Goal: Task Accomplishment & Management: Use online tool/utility

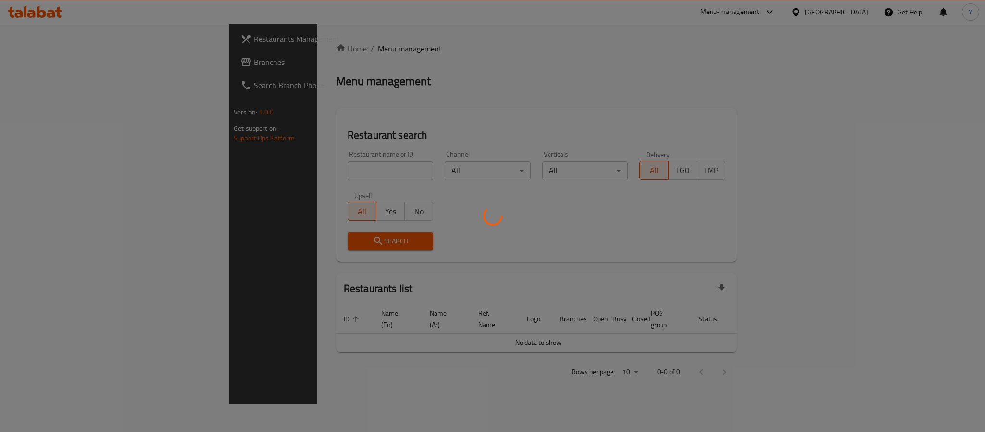
click at [260, 167] on div at bounding box center [492, 216] width 985 height 432
click at [257, 169] on div at bounding box center [492, 216] width 985 height 432
click at [222, 175] on div at bounding box center [492, 216] width 985 height 432
click at [231, 173] on div at bounding box center [492, 216] width 985 height 432
click at [257, 162] on div at bounding box center [492, 216] width 985 height 432
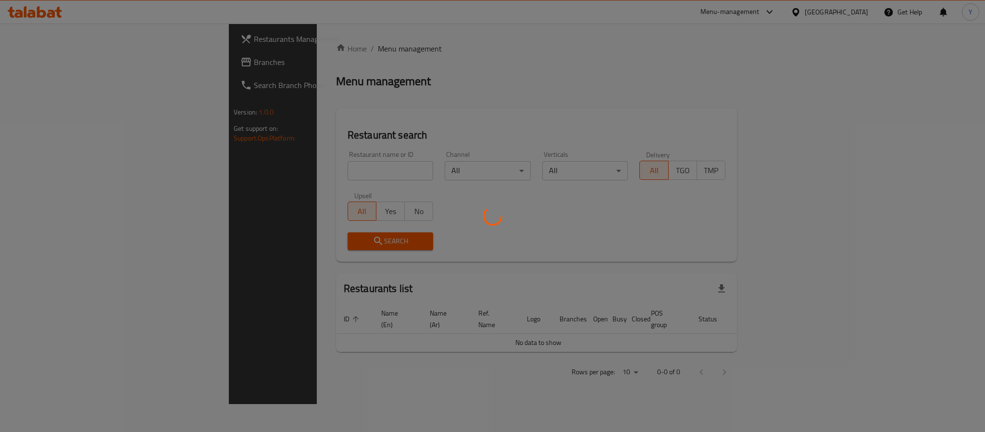
click at [257, 180] on div at bounding box center [492, 216] width 985 height 432
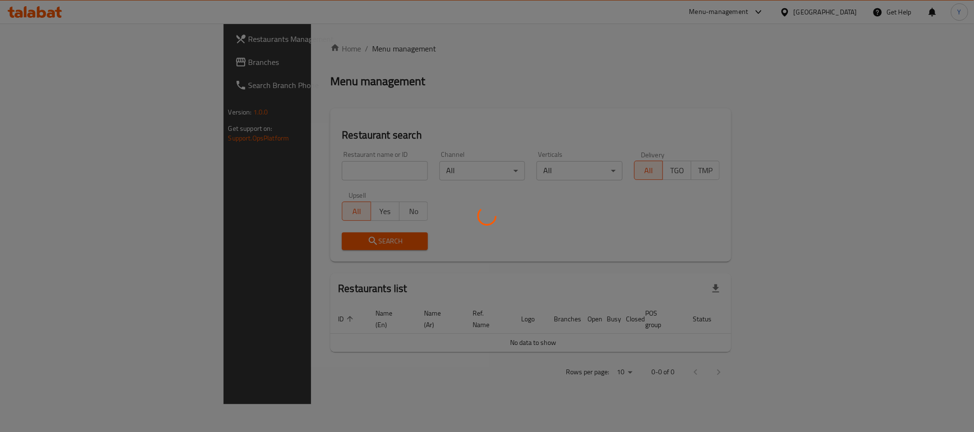
click at [259, 172] on div at bounding box center [487, 216] width 974 height 432
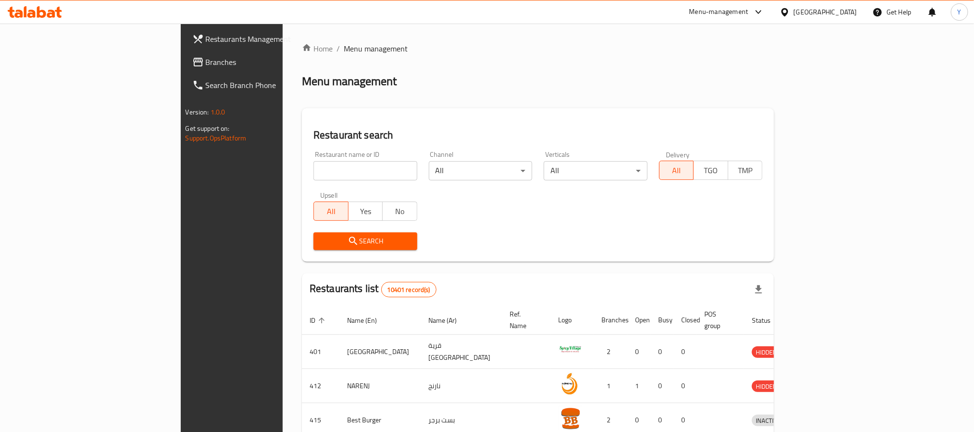
click at [313, 172] on input "search" at bounding box center [365, 170] width 104 height 19
paste input "20229"
type input "20229"
click button "Search" at bounding box center [365, 241] width 104 height 18
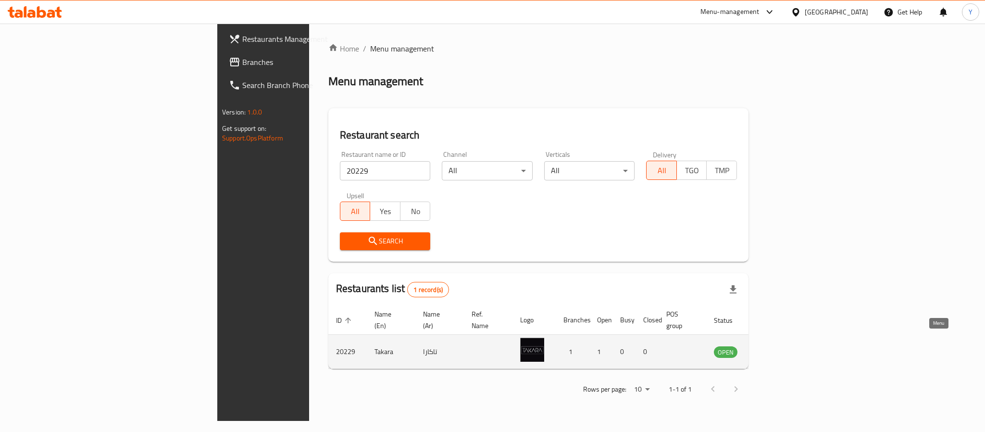
click at [775, 348] on icon "enhanced table" at bounding box center [770, 352] width 11 height 8
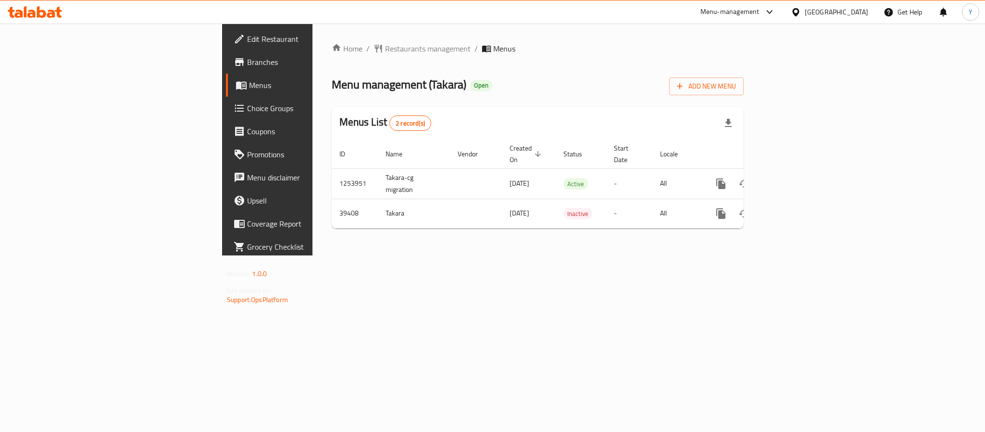
click at [247, 63] on span "Branches" at bounding box center [313, 62] width 132 height 12
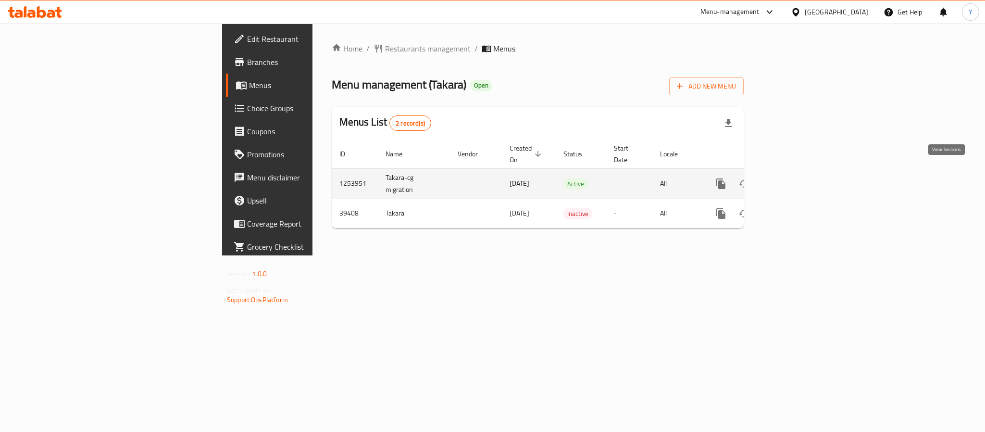
click at [794, 179] on icon "enhanced table" at bounding box center [790, 183] width 9 height 9
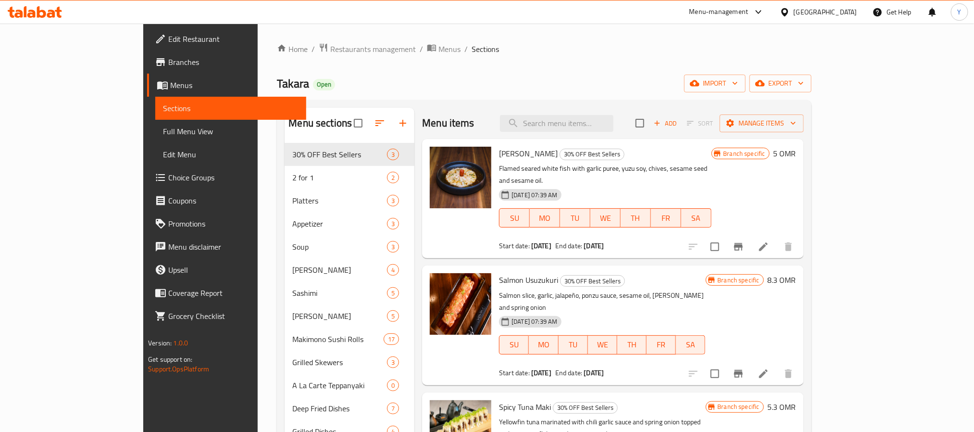
click at [482, 98] on div "Home / Restaurants management / Menus / Sections Takara Open import export Menu…" at bounding box center [544, 295] width 534 height 504
click at [603, 139] on div "[PERSON_NAME] Sutairu 30% OFF Best Sellers Flamed seared white fish with garlic…" at bounding box center [612, 198] width 381 height 119
click at [603, 135] on div "Menu items Add Sort Manage items" at bounding box center [612, 123] width 381 height 31
click at [604, 127] on input "search" at bounding box center [556, 123] width 113 height 17
paste input "miyakoteppanset"
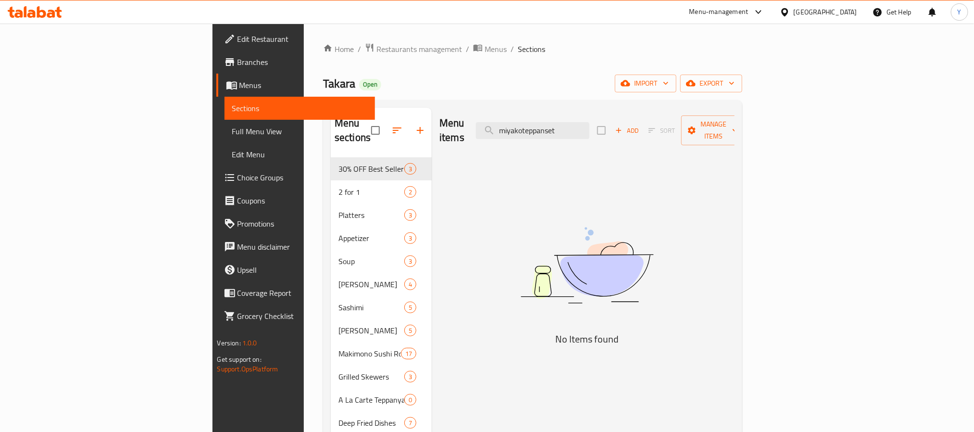
click at [620, 147] on div "Menu items miyakoteppanset Add Sort Manage items No Items found" at bounding box center [583, 330] width 303 height 445
click at [589, 132] on input "miyakoteppanset" at bounding box center [532, 130] width 113 height 17
paste input "search"
click at [589, 122] on input "miy" at bounding box center [532, 130] width 113 height 17
paste input "carte"
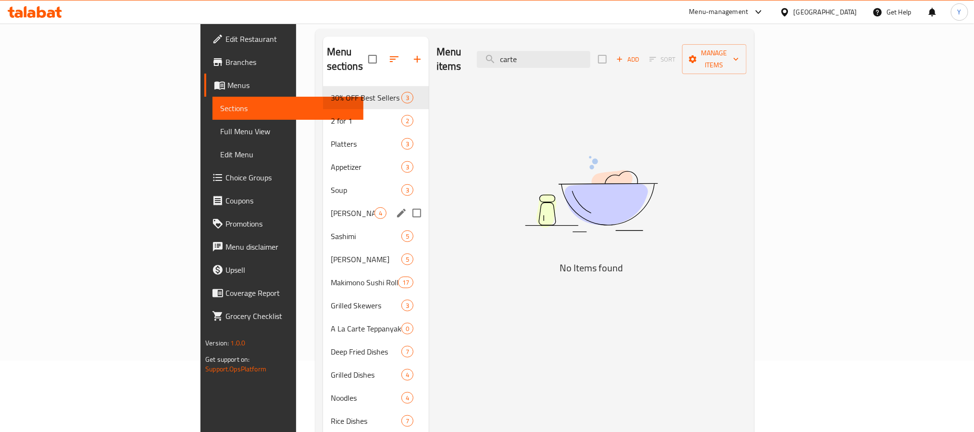
scroll to position [72, 0]
click at [331, 321] on span "A La Carte Teppanyaki" at bounding box center [353, 327] width 44 height 12
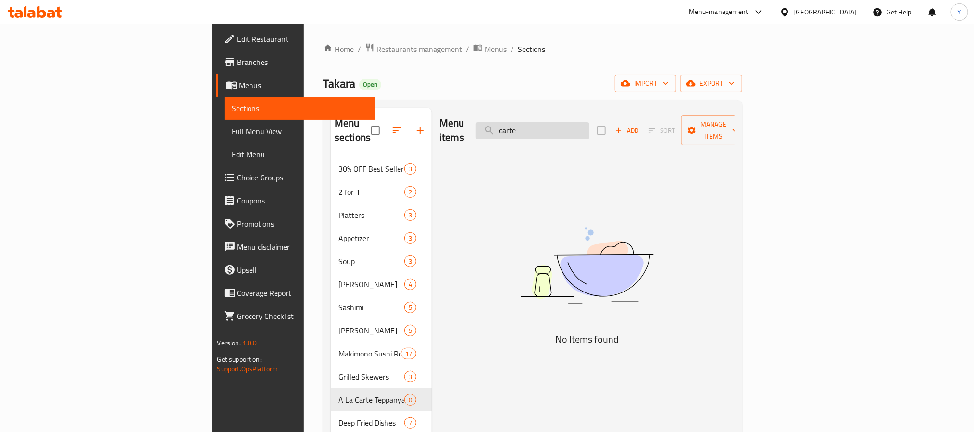
click at [589, 123] on input "carte" at bounding box center [532, 130] width 113 height 17
paste input "Takara Spicy Seafood Soup"
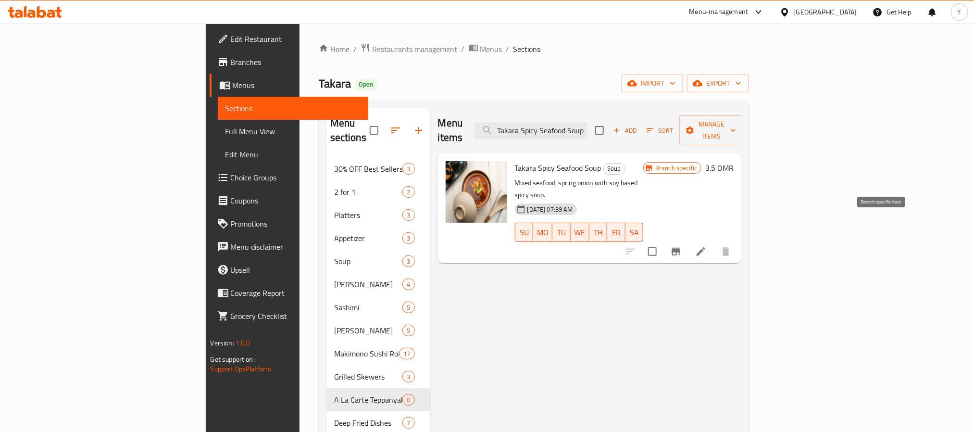
click at [681, 246] on icon "Branch-specific-item" at bounding box center [676, 252] width 12 height 12
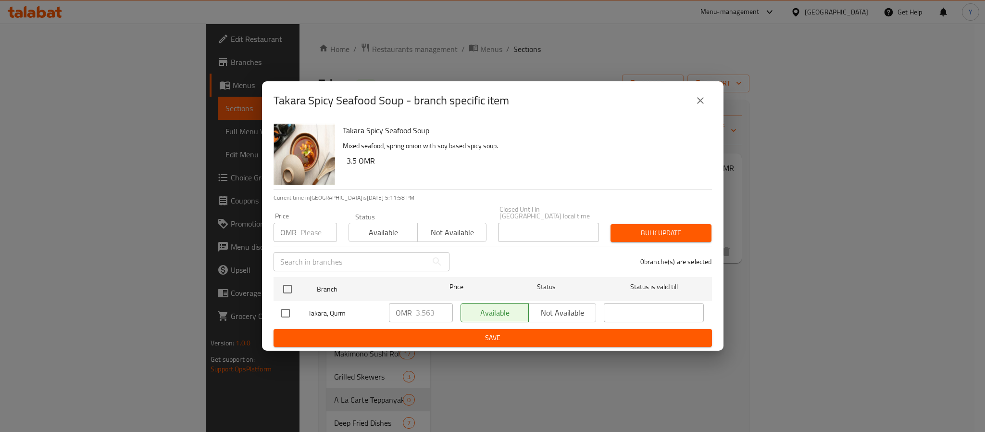
click at [707, 104] on button "close" at bounding box center [700, 100] width 23 height 23
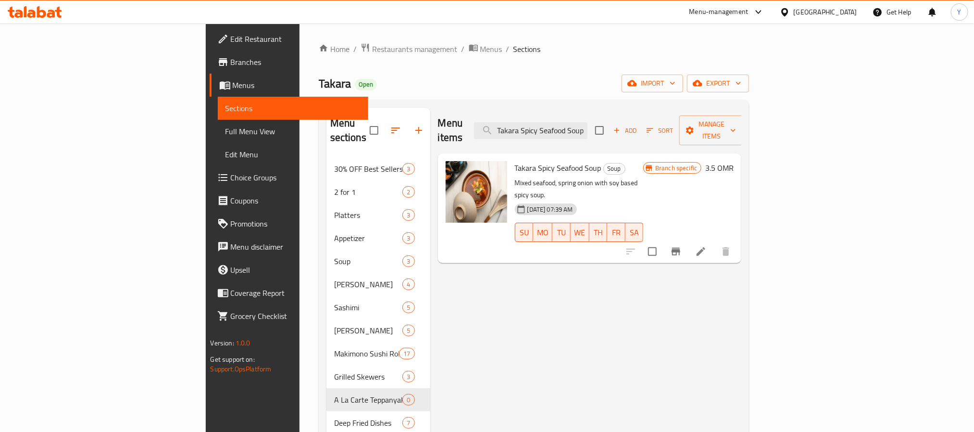
click at [619, 153] on div "Takara Spicy Seafood Soup Soup Mixed seafood, spring onion with soy based spicy…" at bounding box center [590, 208] width 304 height 110
click at [619, 134] on div "Menu items Takara Spicy Seafood Soup Add Sort Manage items" at bounding box center [590, 131] width 304 height 46
click at [587, 129] on input "Takara Spicy Seafood Soup" at bounding box center [530, 130] width 113 height 17
paste input "[PERSON_NAME] s"
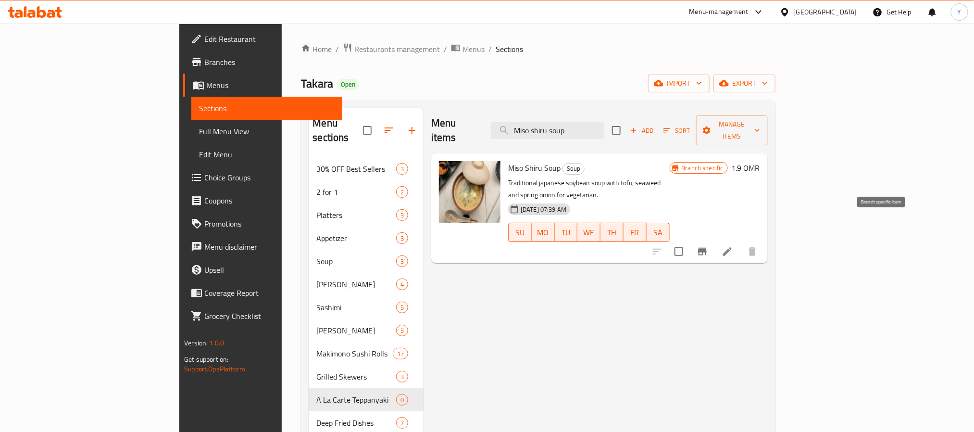
type input "Miso shiru soup"
click at [714, 240] on button "Branch-specific-item" at bounding box center [702, 251] width 23 height 23
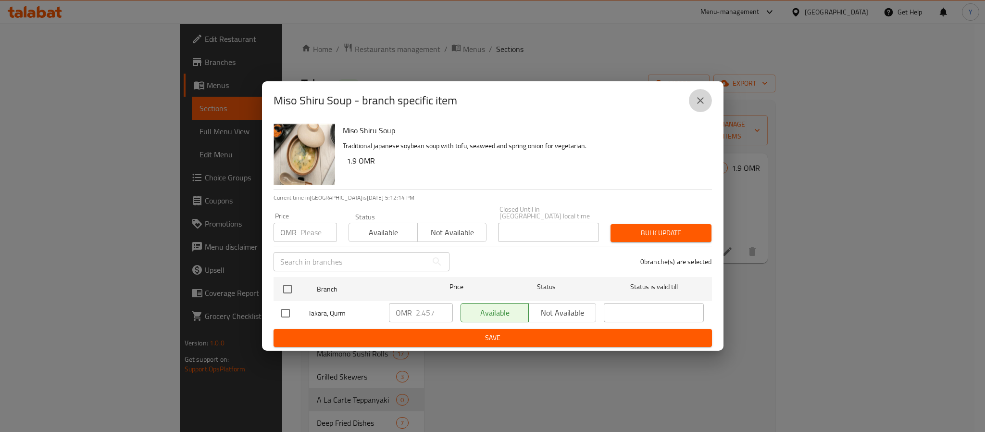
click at [701, 106] on icon "close" at bounding box center [700, 101] width 12 height 12
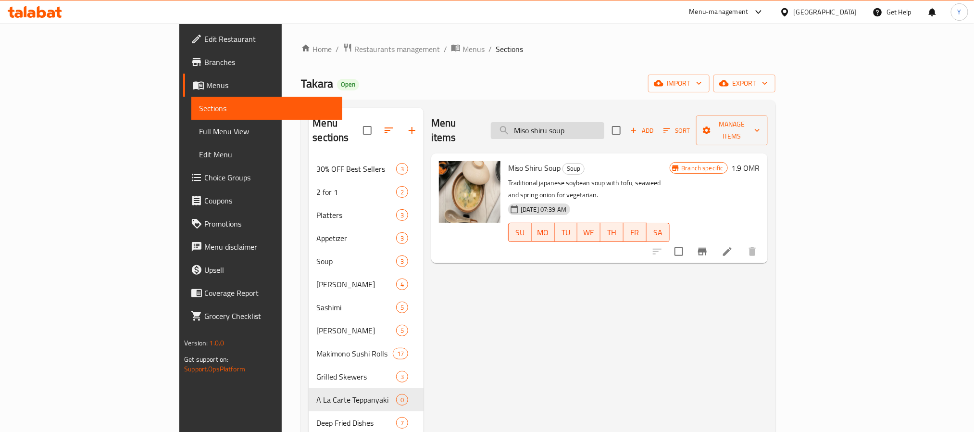
click at [585, 125] on input "Miso shiru soup" at bounding box center [547, 130] width 113 height 17
paste input "Field Green Salad"
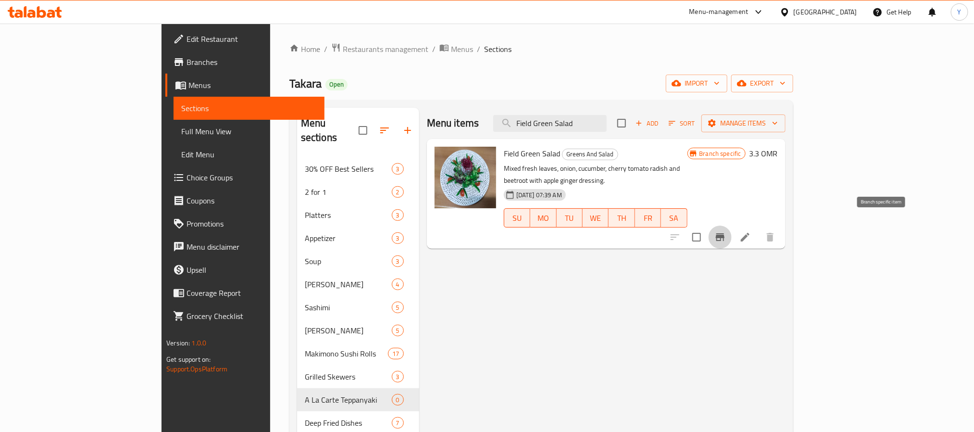
click at [731, 225] on button "Branch-specific-item" at bounding box center [719, 236] width 23 height 23
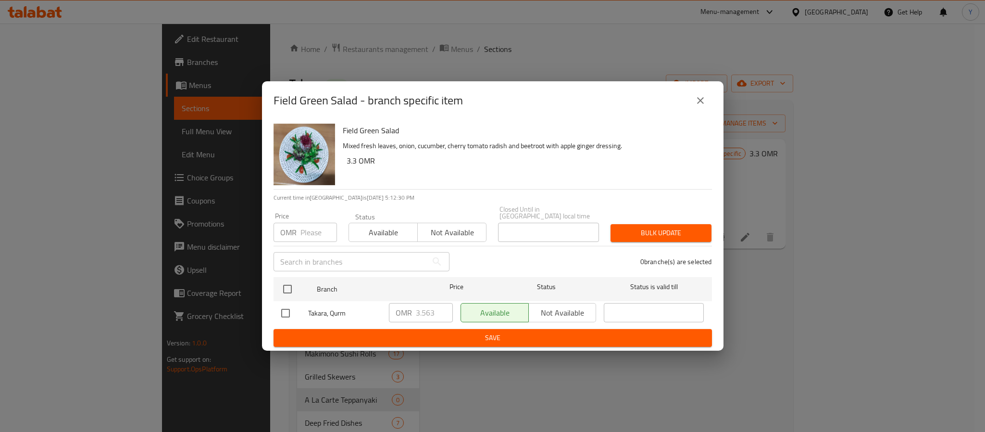
click at [703, 104] on icon "close" at bounding box center [700, 101] width 12 height 12
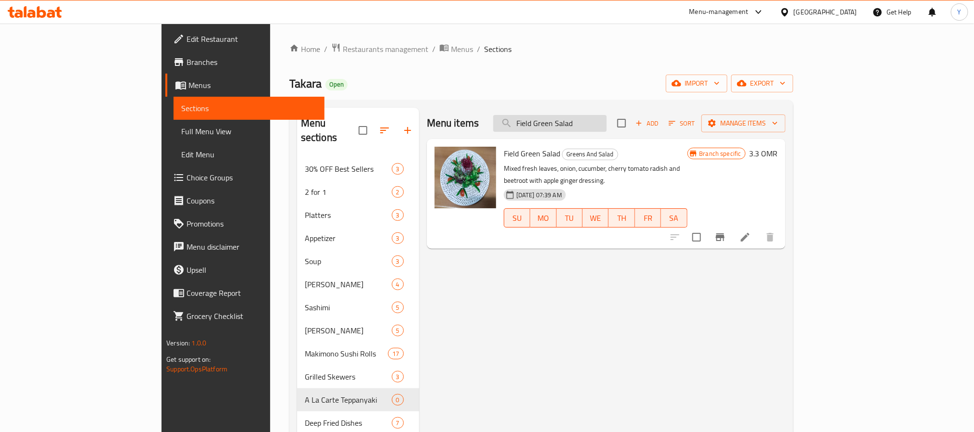
click at [606, 131] on input "Field Green Salad" at bounding box center [549, 123] width 113 height 17
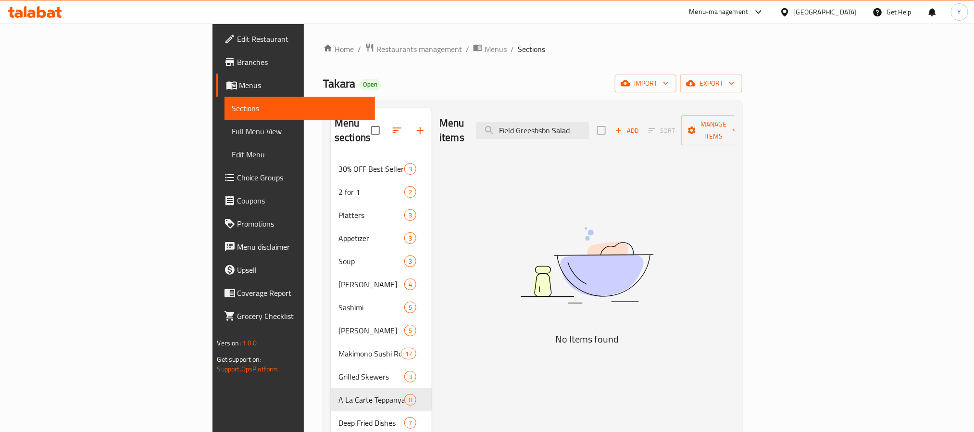
paste input "search"
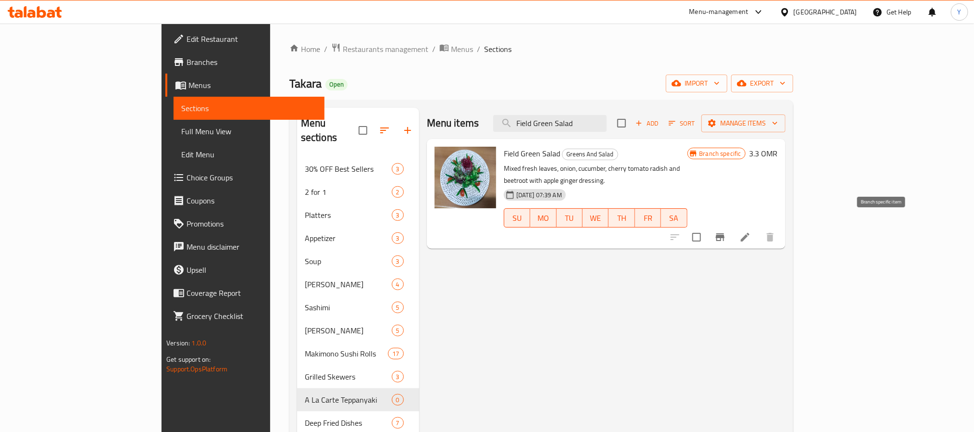
click at [726, 231] on icon "Branch-specific-item" at bounding box center [720, 237] width 12 height 12
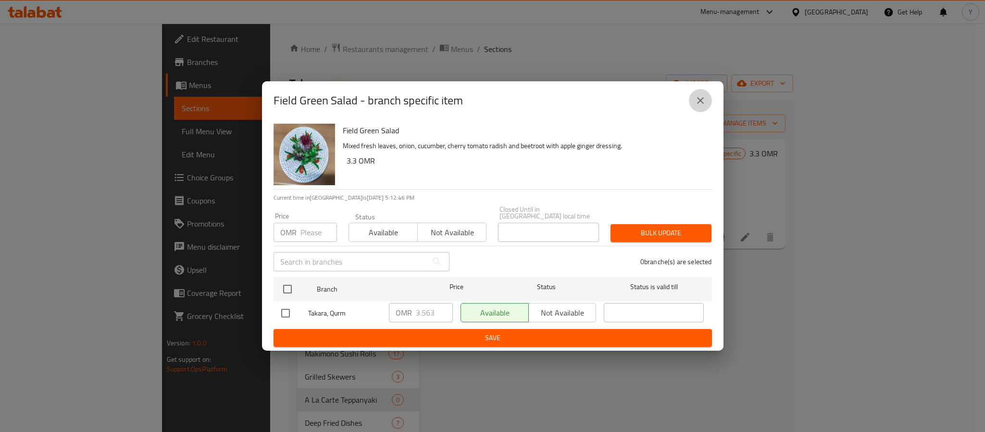
click at [709, 109] on button "close" at bounding box center [700, 100] width 23 height 23
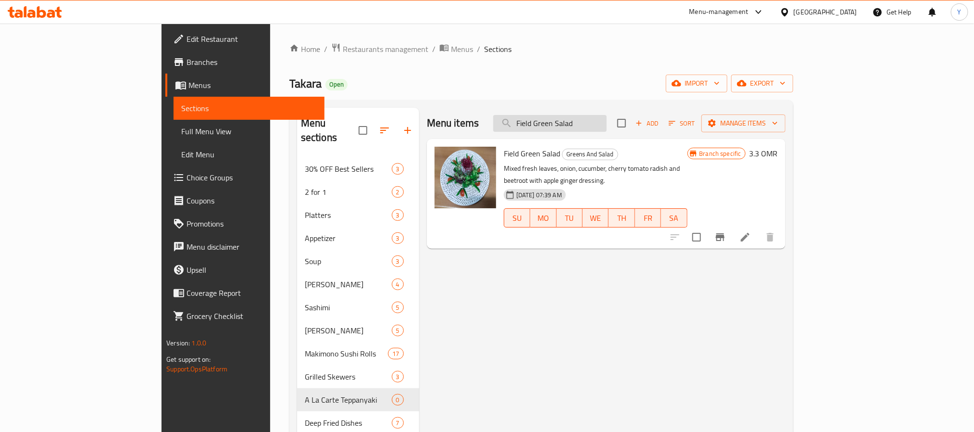
click at [602, 121] on input "Field Green Salad" at bounding box center [549, 123] width 113 height 17
paste input "[PERSON_NAME]"
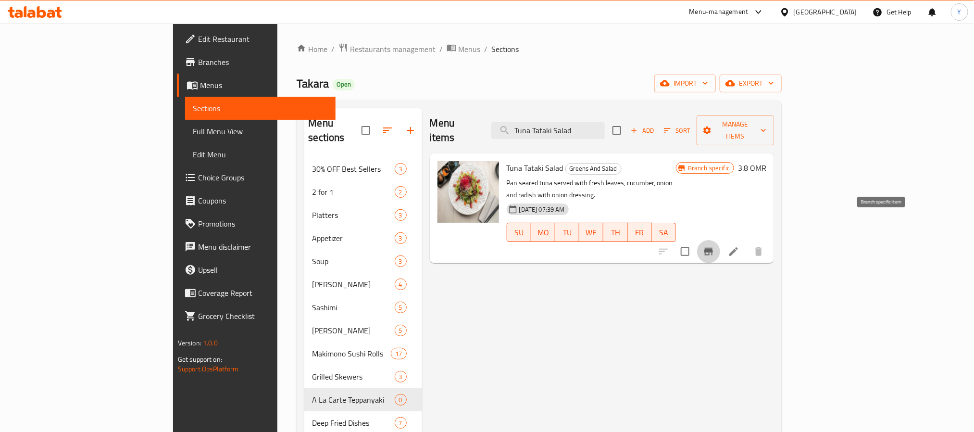
click at [720, 240] on button "Branch-specific-item" at bounding box center [708, 251] width 23 height 23
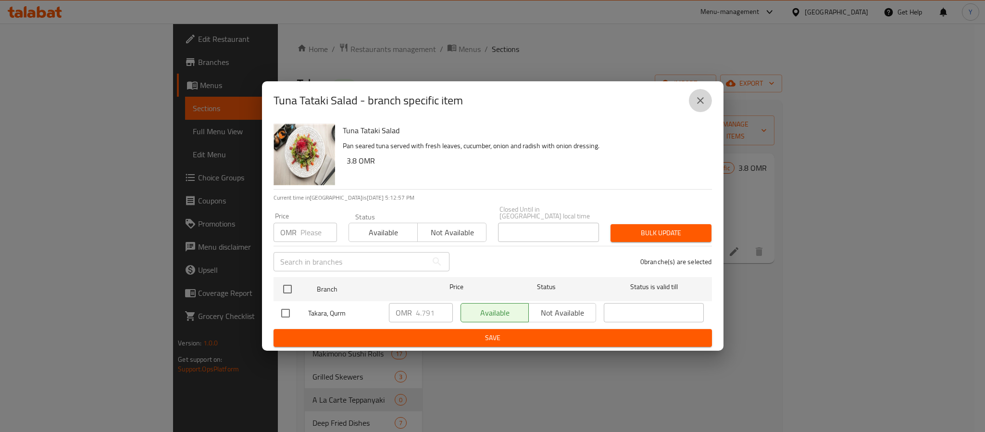
drag, startPoint x: 703, startPoint y: 108, endPoint x: 557, endPoint y: 136, distance: 149.2
click at [702, 106] on icon "close" at bounding box center [700, 101] width 12 height 12
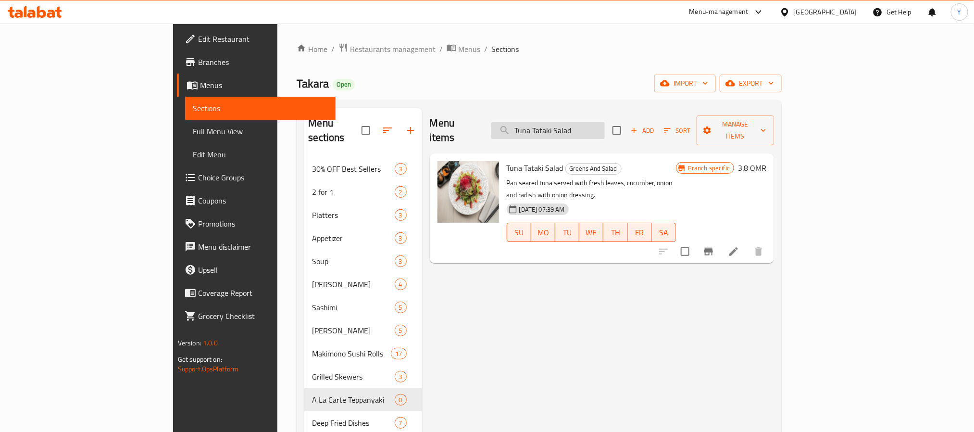
click at [584, 126] on input "Tuna Tataki Salad" at bounding box center [547, 130] width 113 height 17
paste input "[PERSON_NAME]"
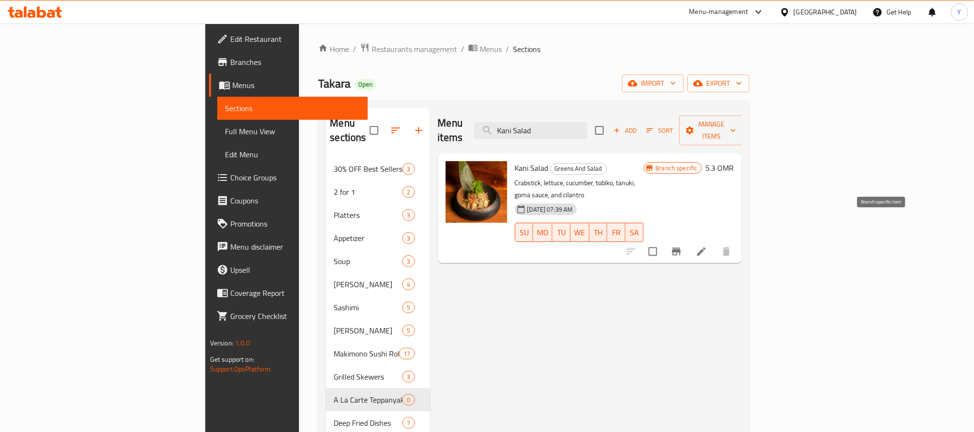
click at [680, 247] on icon "Branch-specific-item" at bounding box center [676, 251] width 9 height 8
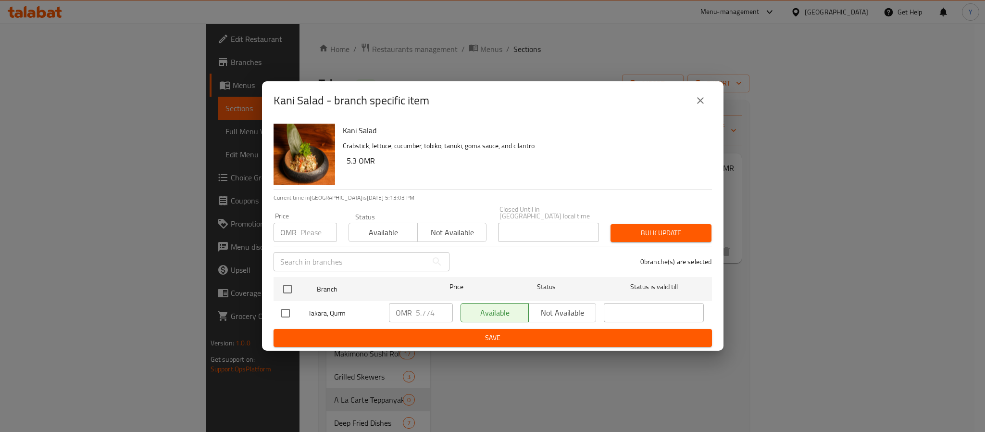
drag, startPoint x: 701, startPoint y: 99, endPoint x: 685, endPoint y: 103, distance: 16.2
click at [702, 99] on icon "close" at bounding box center [700, 101] width 12 height 12
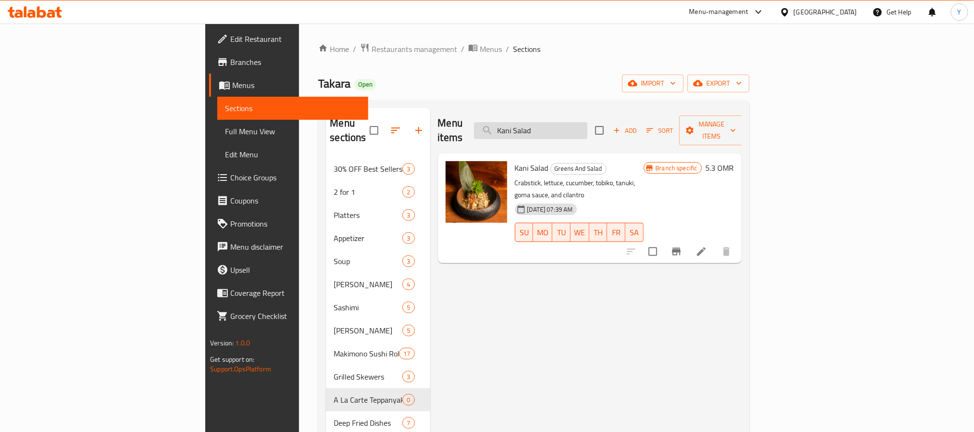
click at [587, 122] on input "Kani Salad" at bounding box center [530, 130] width 113 height 17
paste input "Grilled Prawn"
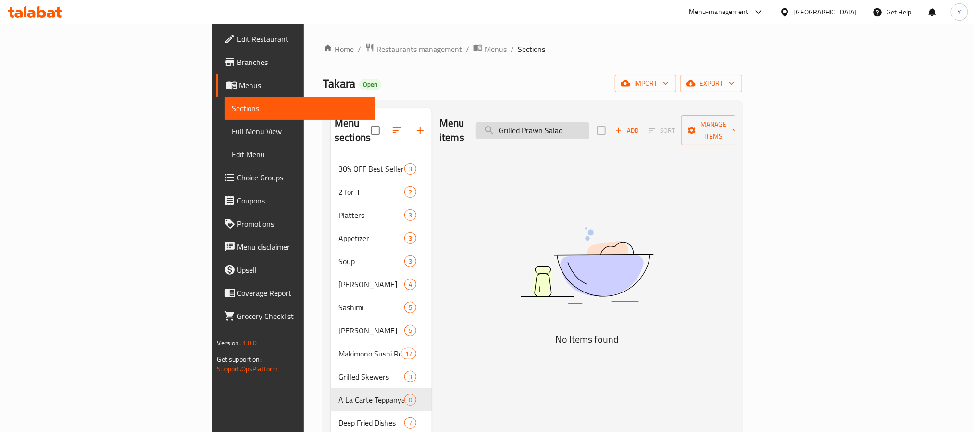
click at [577, 123] on input "Grilled Prawn Salad" at bounding box center [532, 130] width 113 height 17
click at [589, 124] on input "Grilled Prawn Salad" at bounding box center [532, 130] width 113 height 17
click at [589, 128] on input "Grilled Prawn Salad" at bounding box center [532, 130] width 113 height 17
paste input "Ebi Tempura"
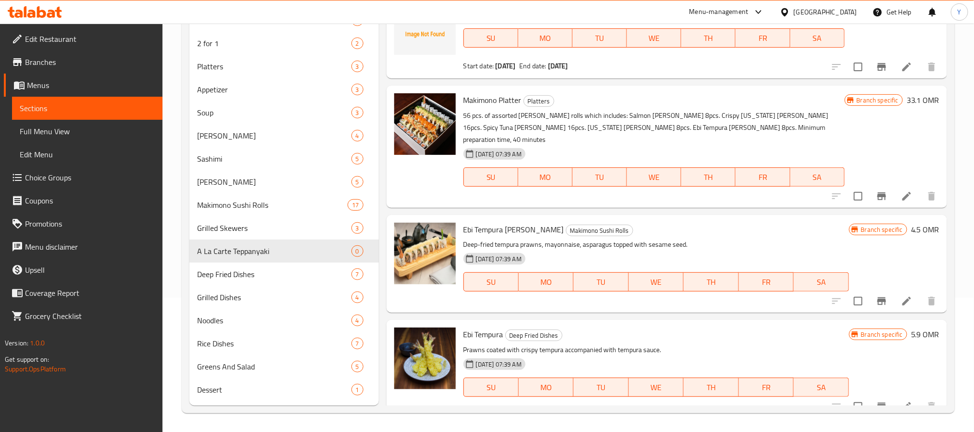
scroll to position [135, 0]
click at [876, 400] on icon "Branch-specific-item" at bounding box center [882, 406] width 12 height 12
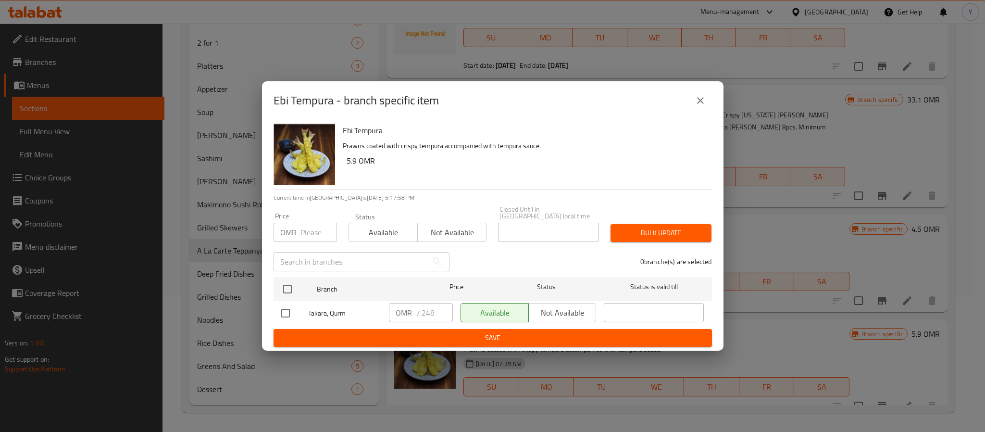
click at [692, 102] on button "close" at bounding box center [700, 100] width 23 height 23
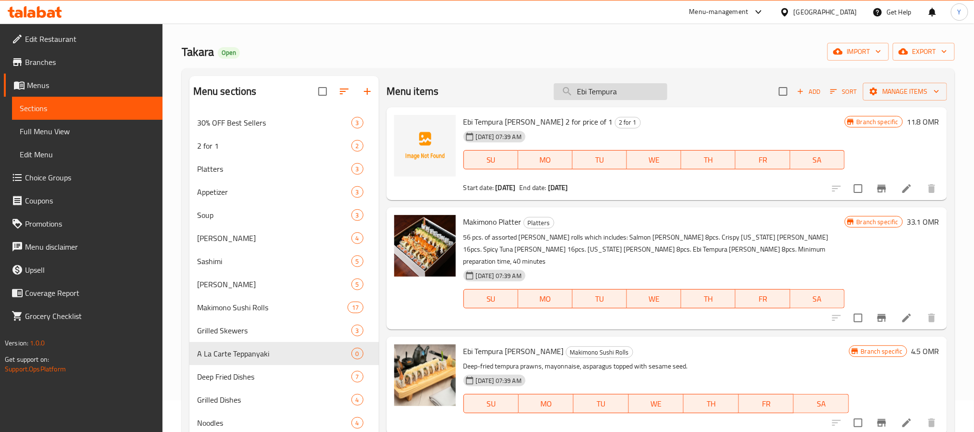
scroll to position [0, 0]
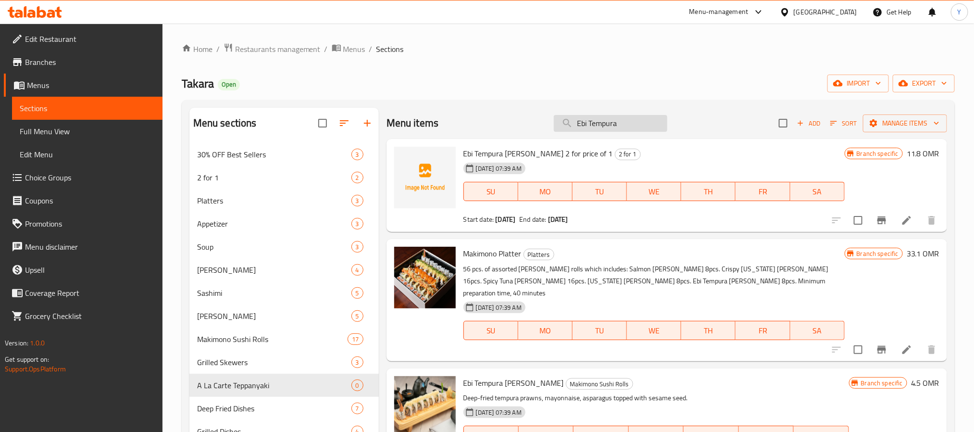
click at [594, 125] on input "Ebi Tempura" at bounding box center [610, 123] width 113 height 17
paste input "Rock Shrimp"
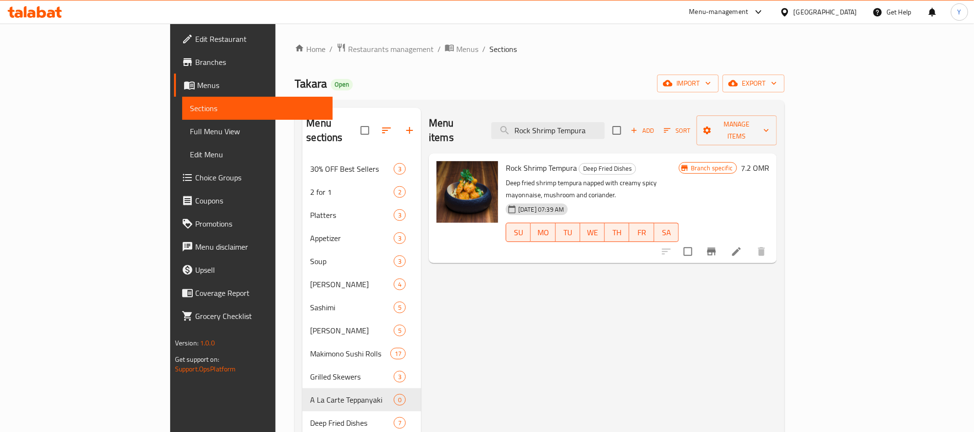
click at [717, 246] on icon "Branch-specific-item" at bounding box center [711, 252] width 12 height 12
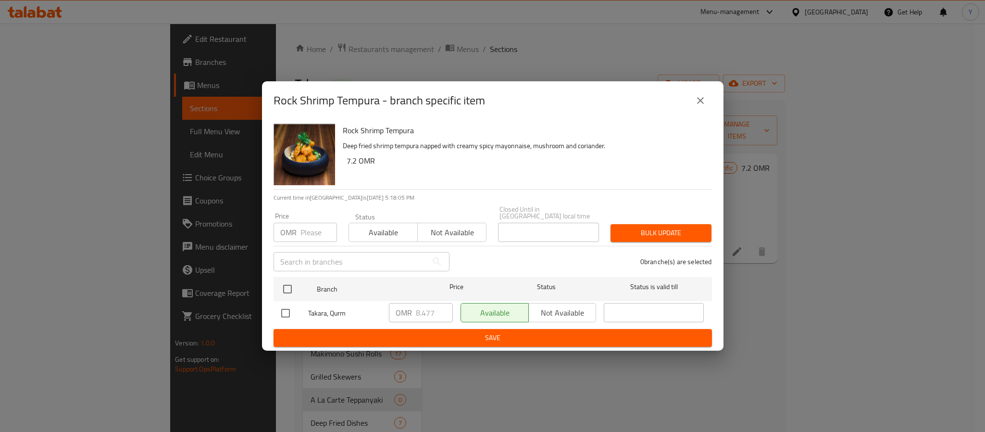
click at [712, 103] on div "Rock Shrimp Tempura - branch specific item" at bounding box center [492, 100] width 461 height 38
click at [695, 103] on icon "close" at bounding box center [700, 101] width 12 height 12
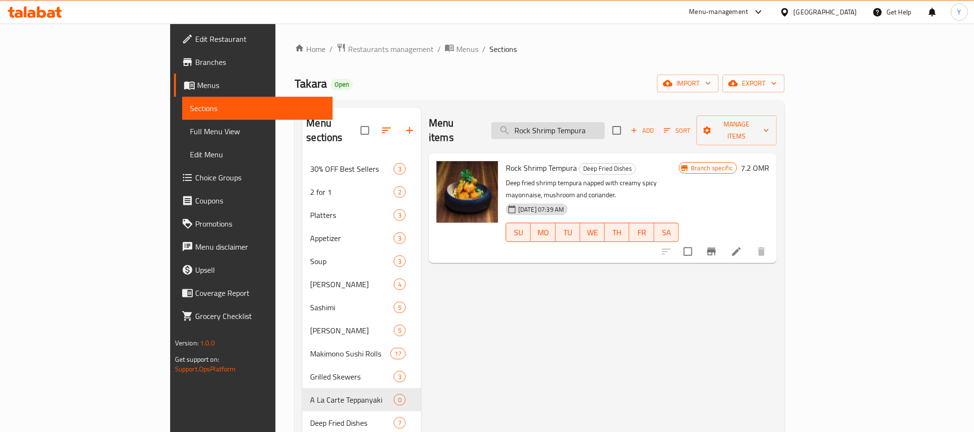
click at [605, 127] on input "Rock Shrimp Tempura" at bounding box center [547, 130] width 113 height 17
paste input "[PERSON_NAME]"
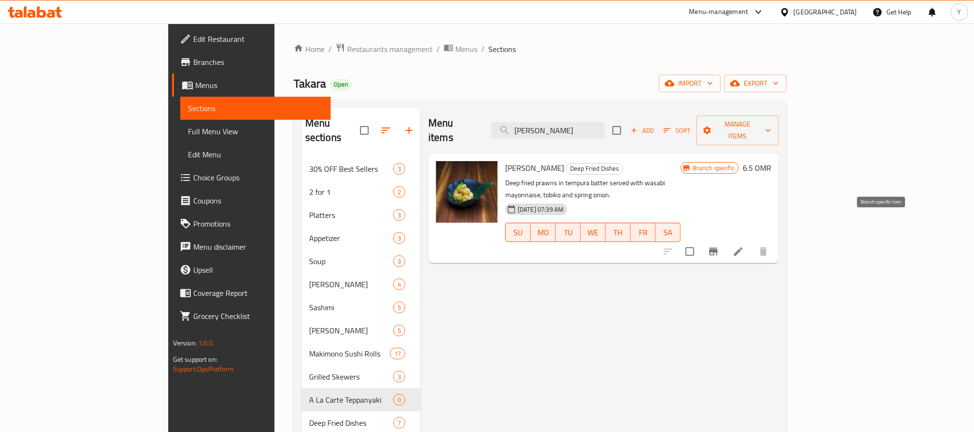
click at [717, 247] on icon "Branch-specific-item" at bounding box center [713, 251] width 9 height 8
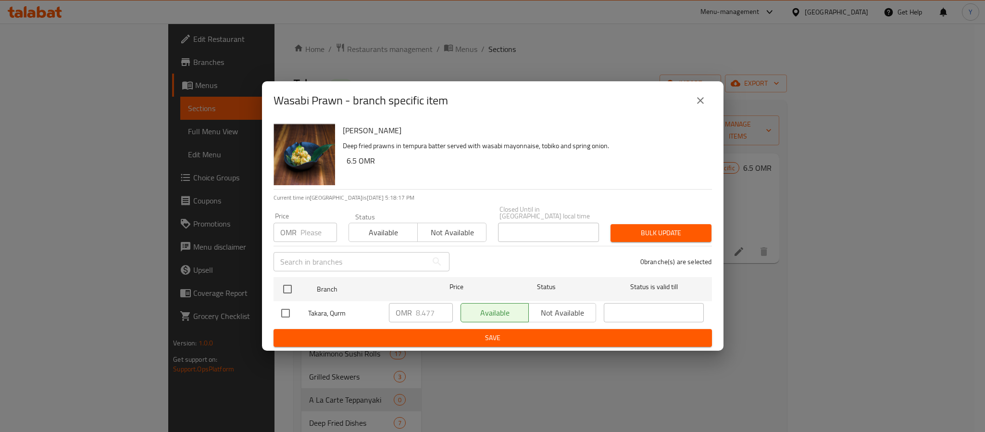
click at [698, 106] on icon "close" at bounding box center [700, 101] width 12 height 12
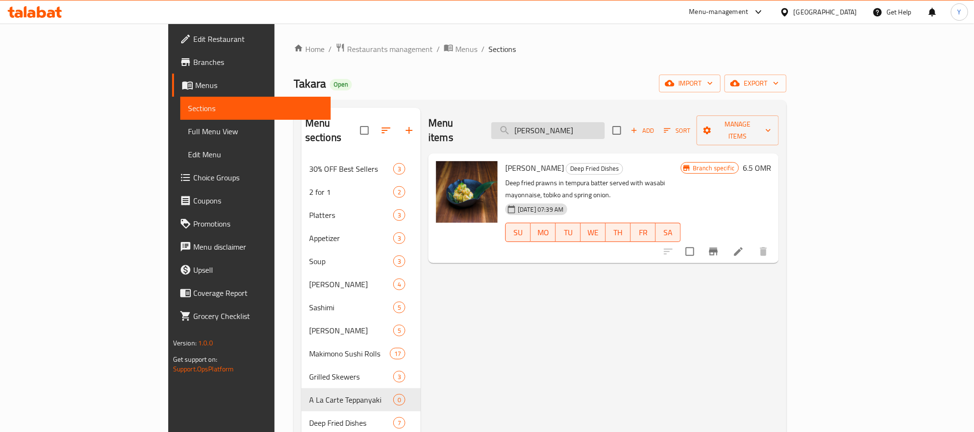
click at [592, 122] on input "[PERSON_NAME]" at bounding box center [547, 130] width 113 height 17
paste input "Spicy tori kara-age"
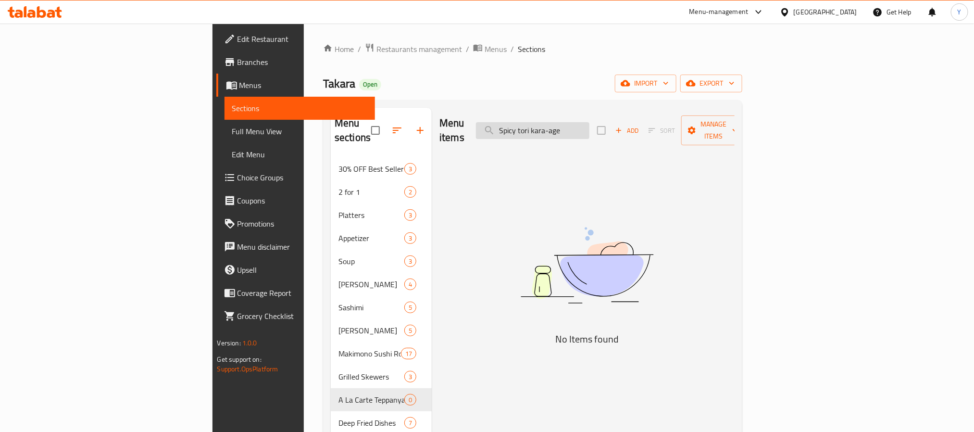
click at [577, 130] on input "Spicy tori kara-age" at bounding box center [532, 130] width 113 height 17
drag, startPoint x: 653, startPoint y: 124, endPoint x: 616, endPoint y: 124, distance: 37.5
click at [589, 124] on input "Spicy tori kara-age" at bounding box center [532, 130] width 113 height 17
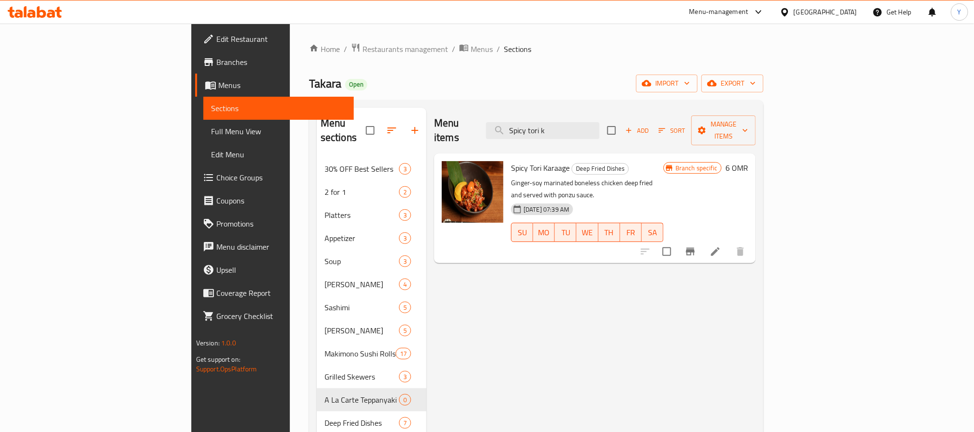
drag, startPoint x: 624, startPoint y: 122, endPoint x: 377, endPoint y: 156, distance: 249.9
click at [426, 154] on div "Menu items Spicy tori k Add Sort Manage items Spicy Tori Karaage Deep Fried Dis…" at bounding box center [590, 330] width 329 height 445
click at [694, 247] on icon "Branch-specific-item" at bounding box center [690, 251] width 9 height 8
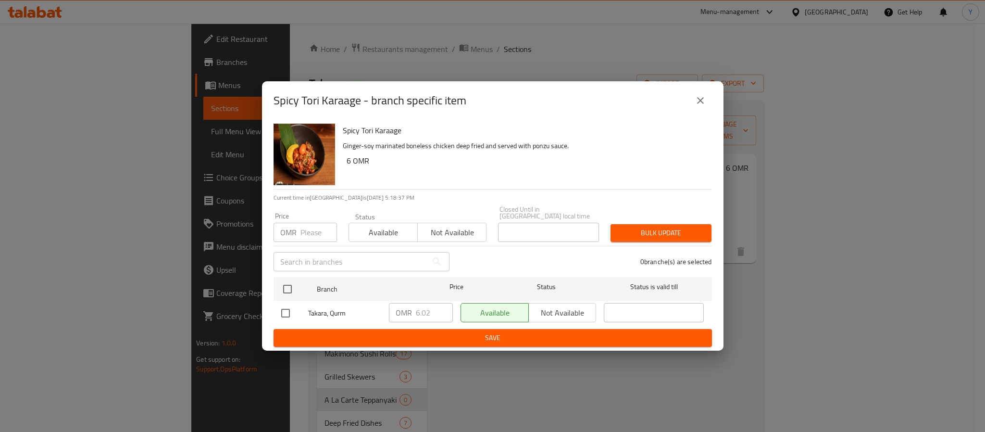
click at [695, 100] on icon "close" at bounding box center [700, 101] width 12 height 12
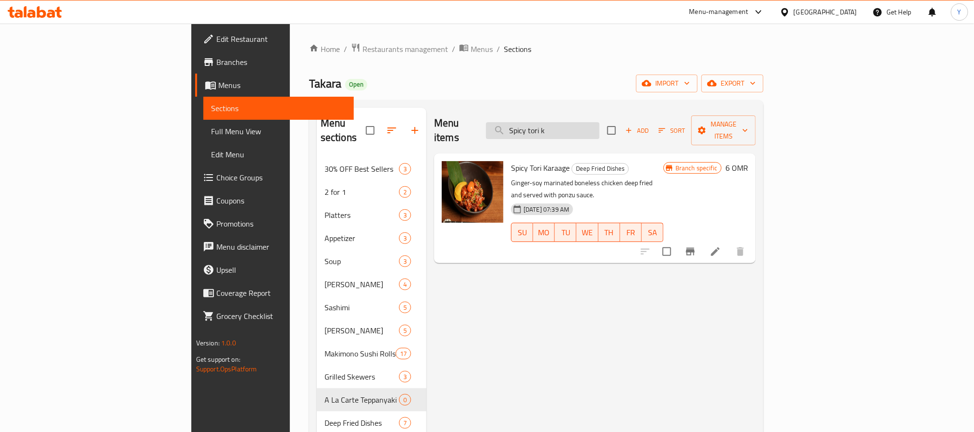
click at [579, 127] on input "Spicy tori k" at bounding box center [542, 130] width 113 height 17
paste input "Crispy Calamari"
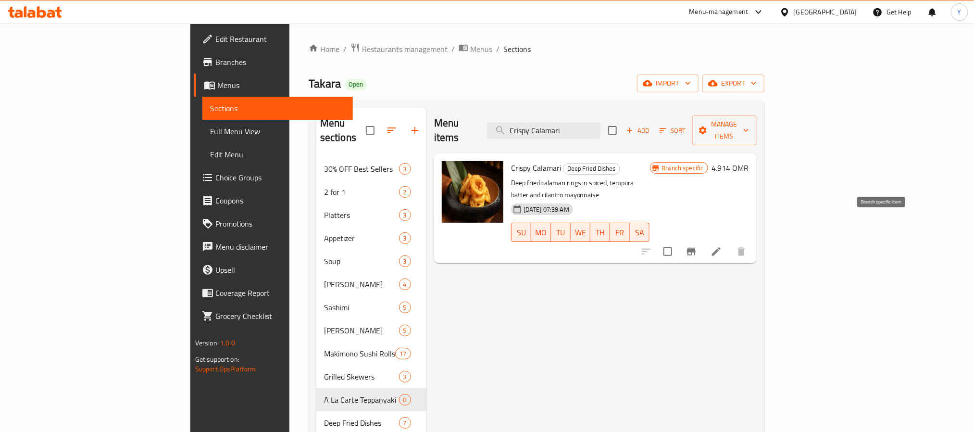
click at [695, 247] on icon "Branch-specific-item" at bounding box center [691, 251] width 9 height 8
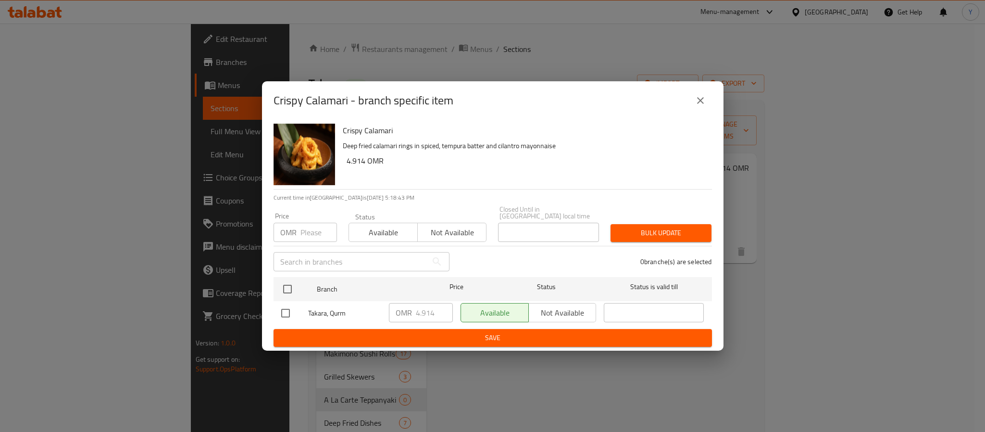
click at [696, 106] on icon "close" at bounding box center [700, 101] width 12 height 12
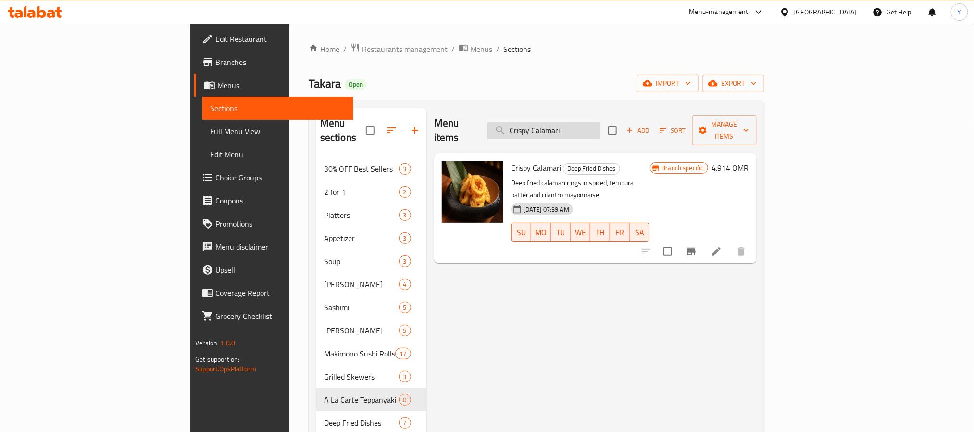
click at [600, 124] on input "Crispy Calamari" at bounding box center [543, 130] width 113 height 17
paste input "Salmon Teriyak"
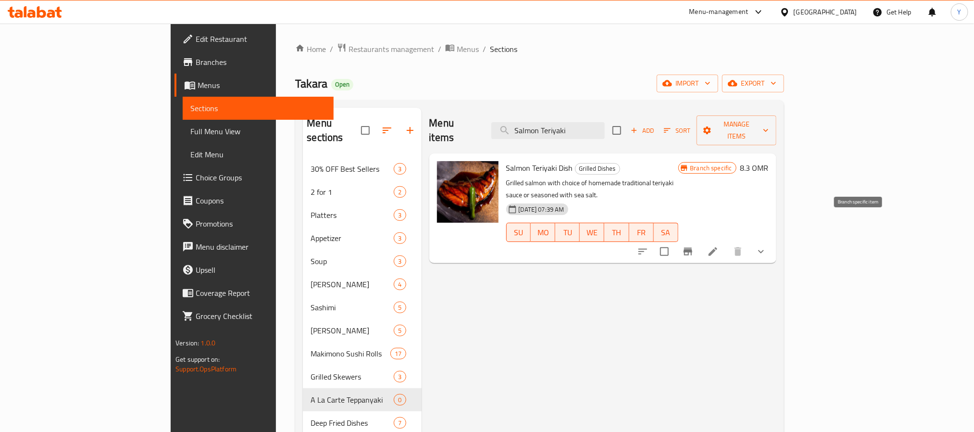
click at [693, 246] on icon "Branch-specific-item" at bounding box center [688, 252] width 12 height 12
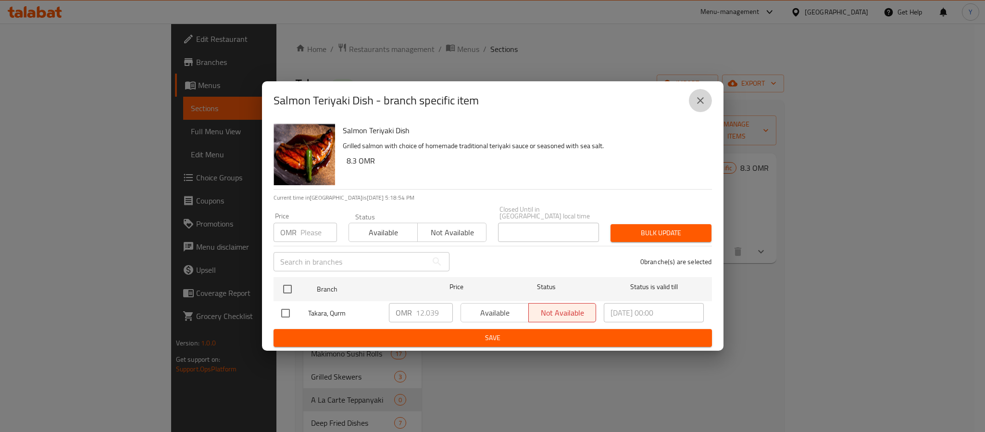
click at [709, 102] on button "close" at bounding box center [700, 100] width 23 height 23
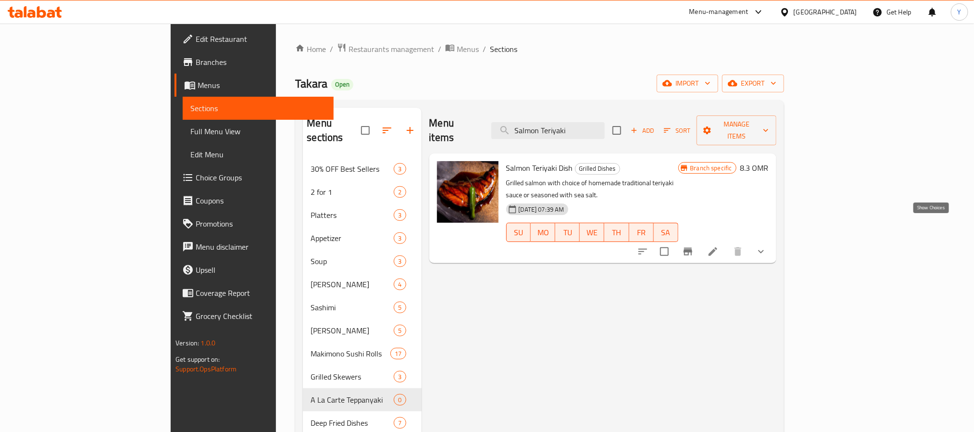
click at [764, 250] on icon "show more" at bounding box center [761, 251] width 6 height 3
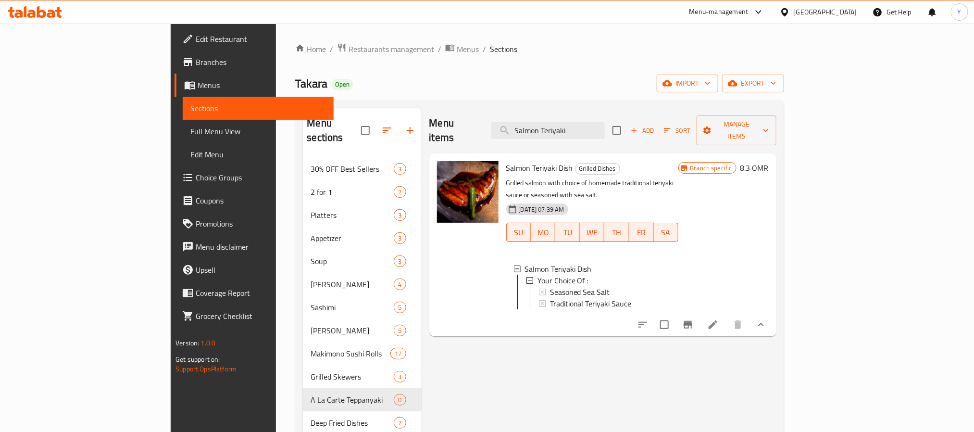
click at [594, 136] on div "Menu items Salmon Teriyaki Add Sort Manage items" at bounding box center [602, 131] width 347 height 46
click at [605, 122] on input "Salmon Teriyaki" at bounding box center [547, 130] width 113 height 17
paste input "[DEMOGRAPHIC_DATA]"
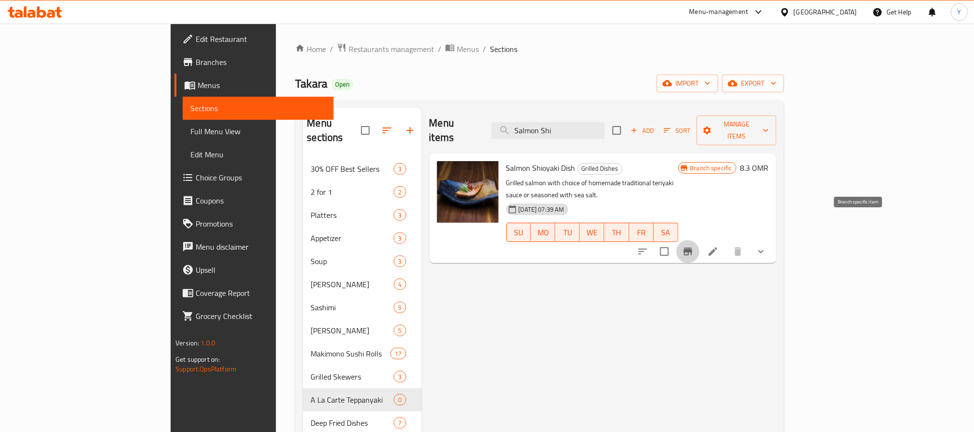
click at [692, 247] on icon "Branch-specific-item" at bounding box center [687, 251] width 9 height 8
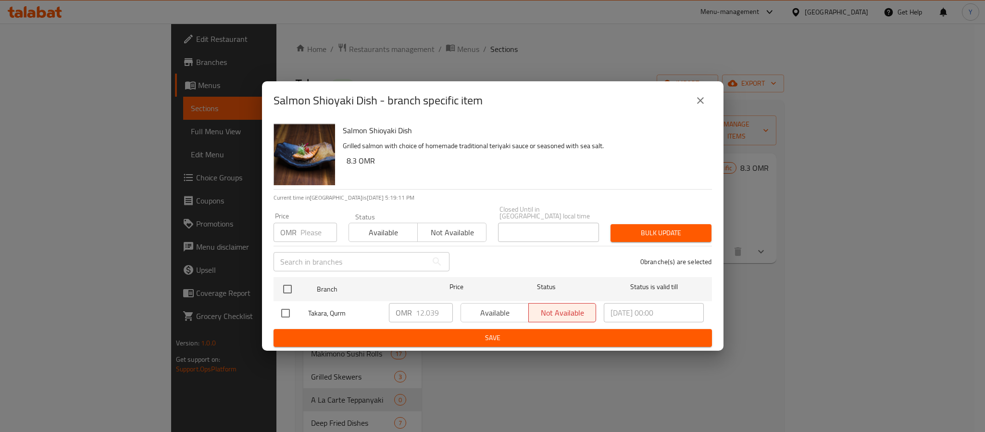
click at [699, 101] on icon "close" at bounding box center [700, 101] width 12 height 12
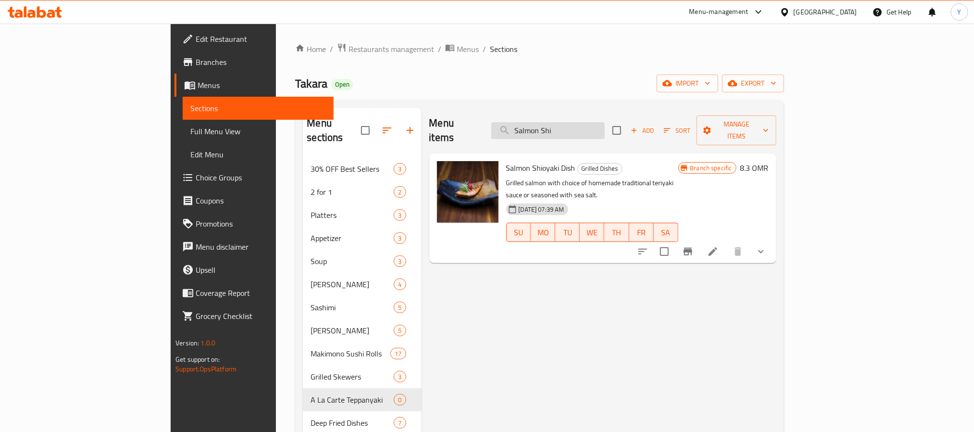
click at [587, 125] on input "Salmon Shi" at bounding box center [547, 130] width 113 height 17
paste input "[PERSON_NAME]"
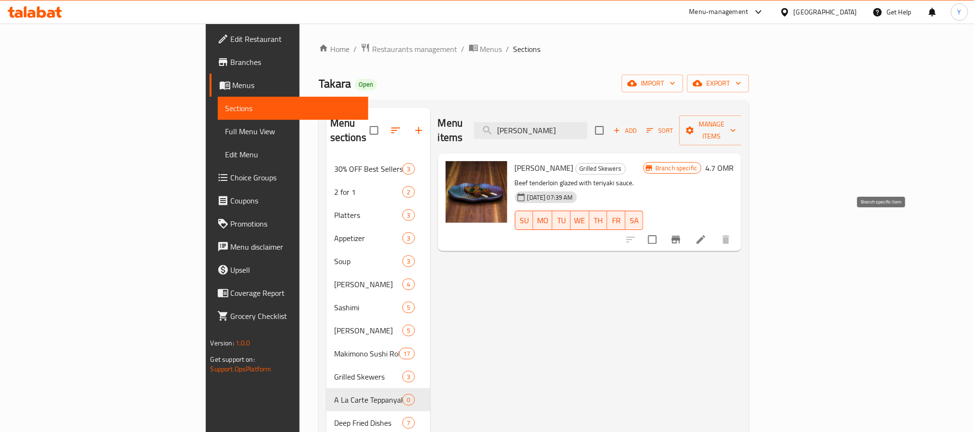
click at [680, 235] on icon "Branch-specific-item" at bounding box center [675, 239] width 9 height 8
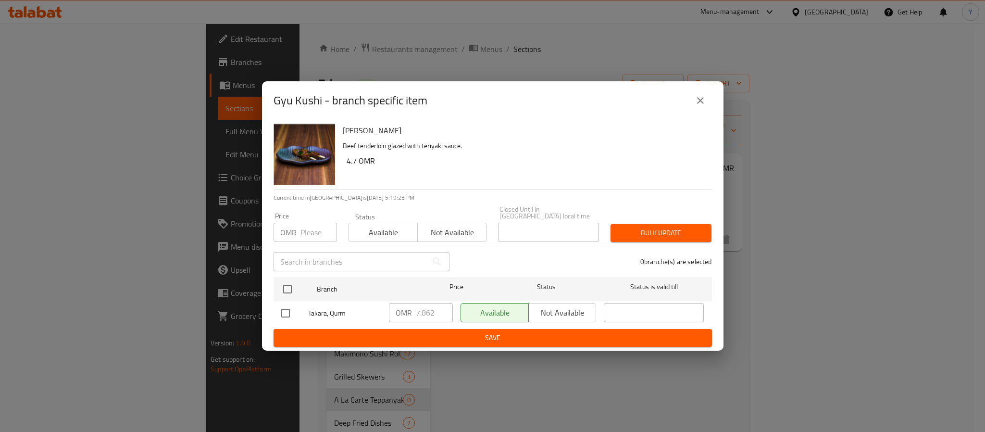
click at [701, 100] on icon "close" at bounding box center [700, 101] width 12 height 12
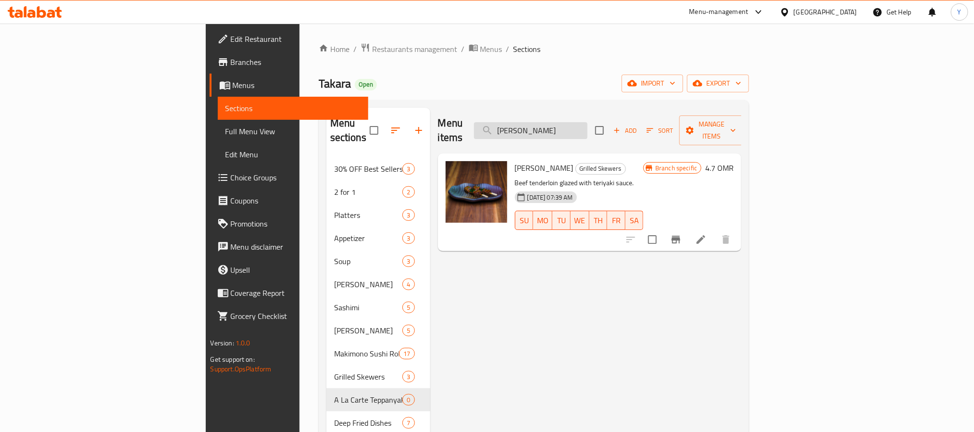
click at [587, 131] on input "[PERSON_NAME]" at bounding box center [530, 130] width 113 height 17
paste input "Jidor"
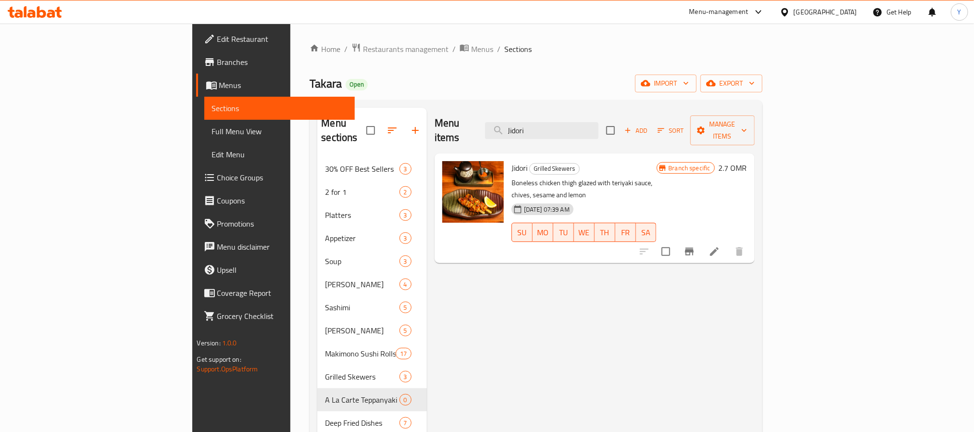
click at [693, 247] on icon "Branch-specific-item" at bounding box center [689, 251] width 9 height 8
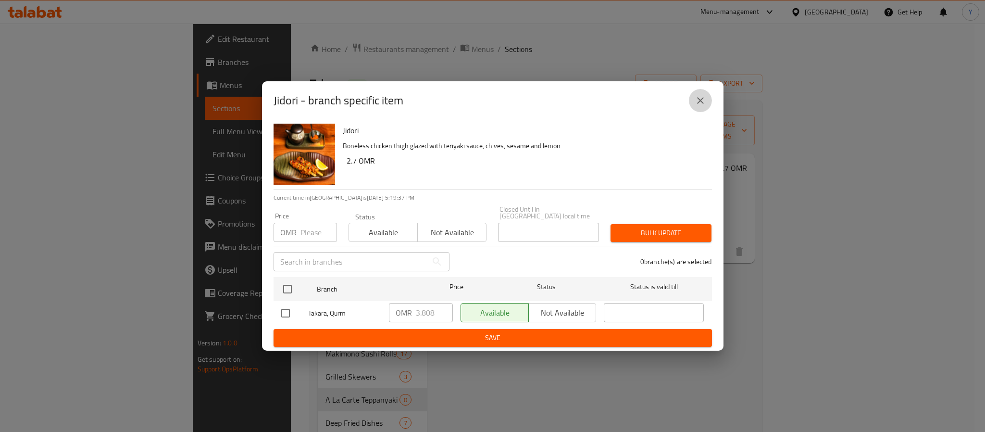
click at [693, 103] on button "close" at bounding box center [700, 100] width 23 height 23
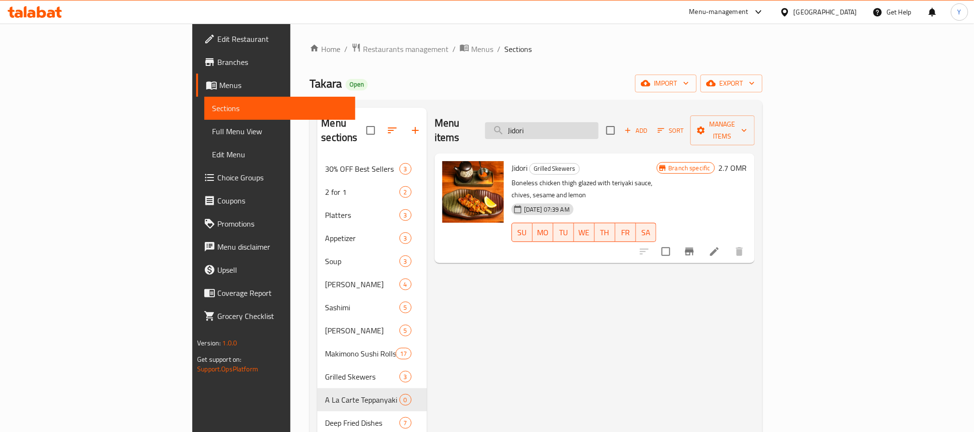
click at [595, 124] on input "Jidori" at bounding box center [541, 130] width 113 height 17
paste input "[PERSON_NAME]"
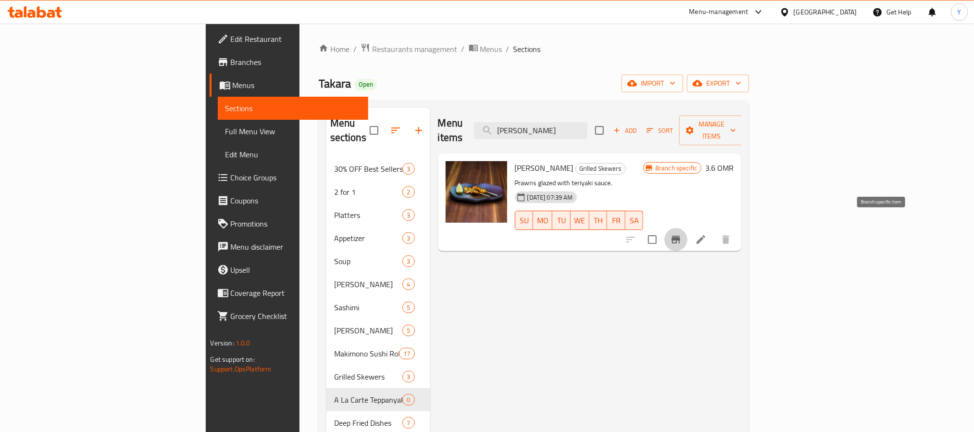
click at [681, 234] on icon "Branch-specific-item" at bounding box center [676, 240] width 12 height 12
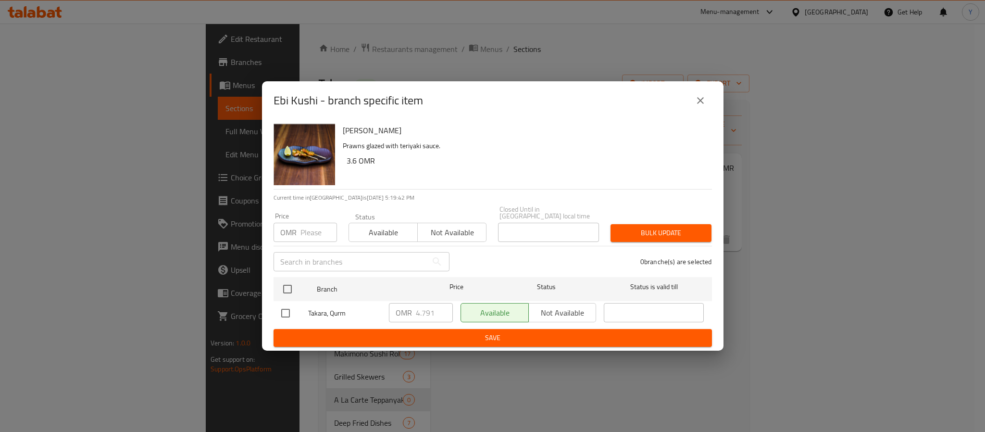
click at [703, 97] on button "close" at bounding box center [700, 100] width 23 height 23
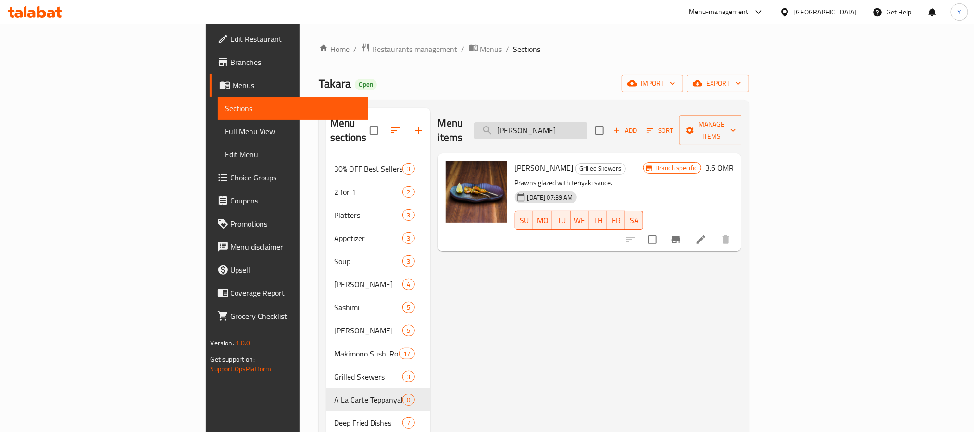
click at [587, 127] on input "[PERSON_NAME]" at bounding box center [530, 130] width 113 height 17
paste input "Gyudon"
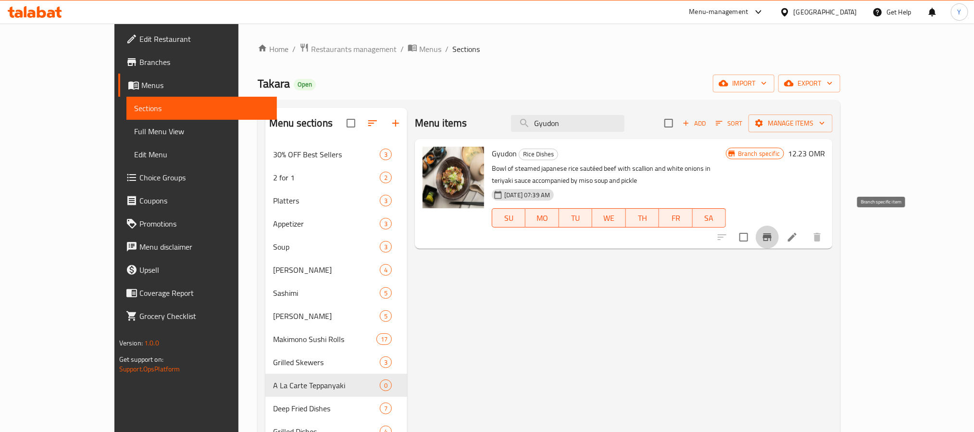
click at [773, 231] on icon "Branch-specific-item" at bounding box center [767, 237] width 12 height 12
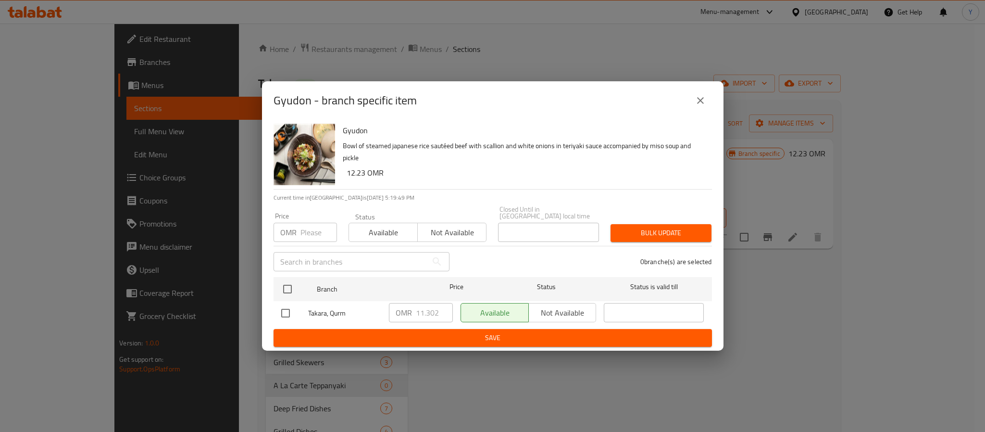
click at [698, 104] on icon "close" at bounding box center [700, 100] width 7 height 7
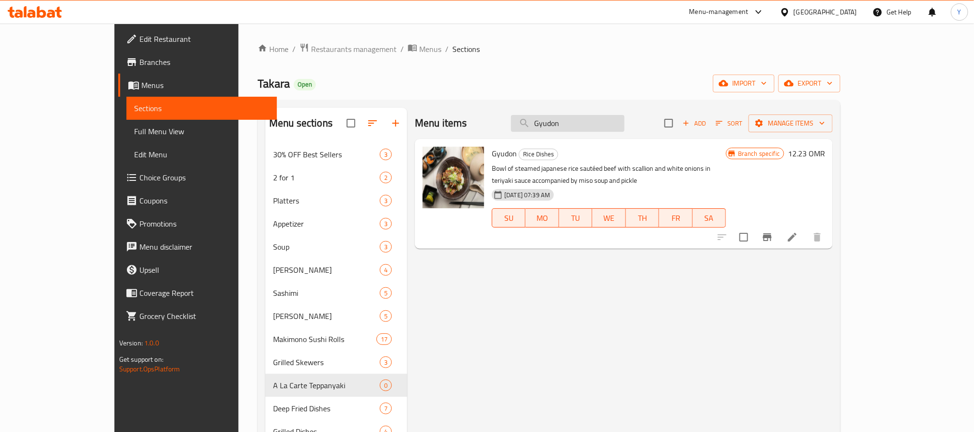
click at [597, 129] on input "Gyudon" at bounding box center [567, 123] width 113 height 17
paste input "[PERSON_NAME] [PERSON_NAME]"
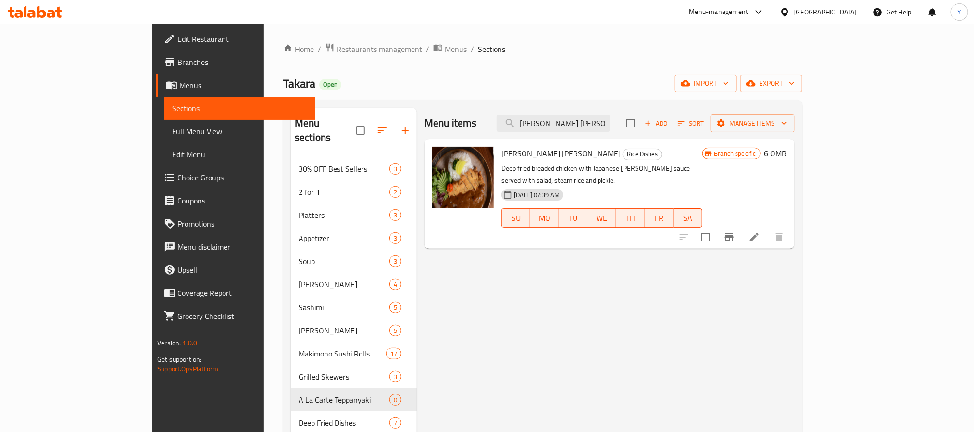
click at [740, 225] on button "Branch-specific-item" at bounding box center [728, 236] width 23 height 23
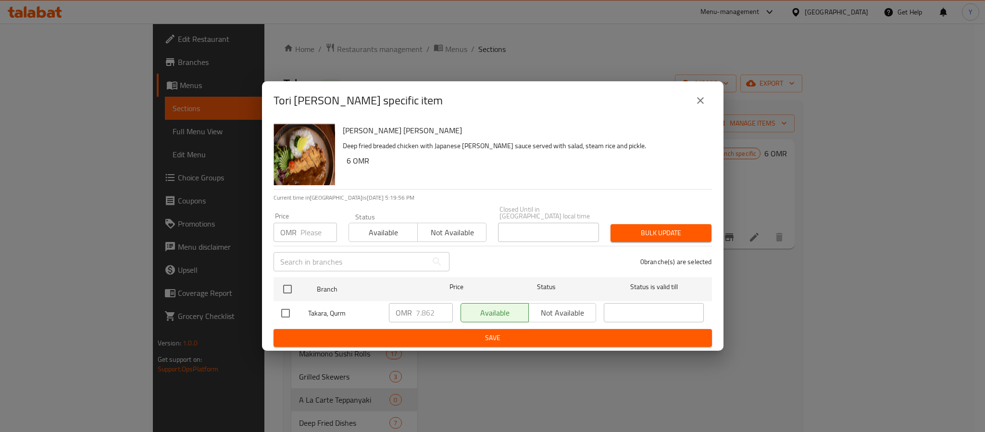
click at [700, 101] on icon "close" at bounding box center [700, 101] width 12 height 12
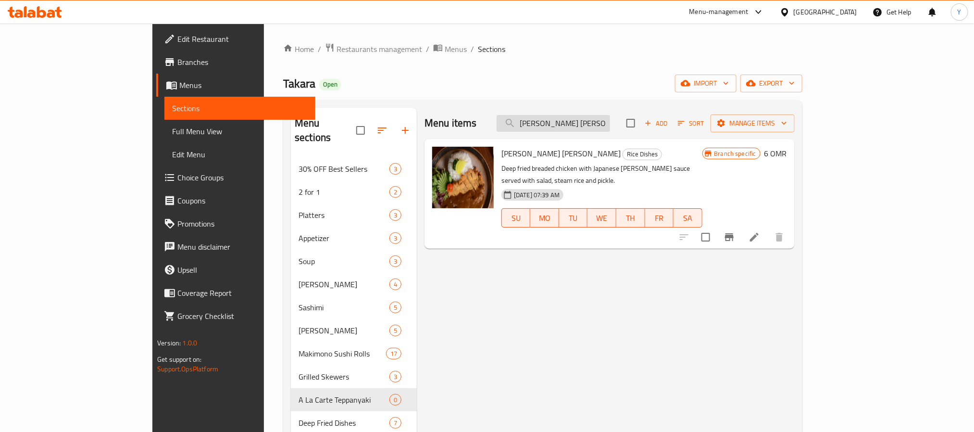
click at [583, 118] on input "[PERSON_NAME] [PERSON_NAME]" at bounding box center [552, 123] width 113 height 17
paste input "Fried Rice - Egg"
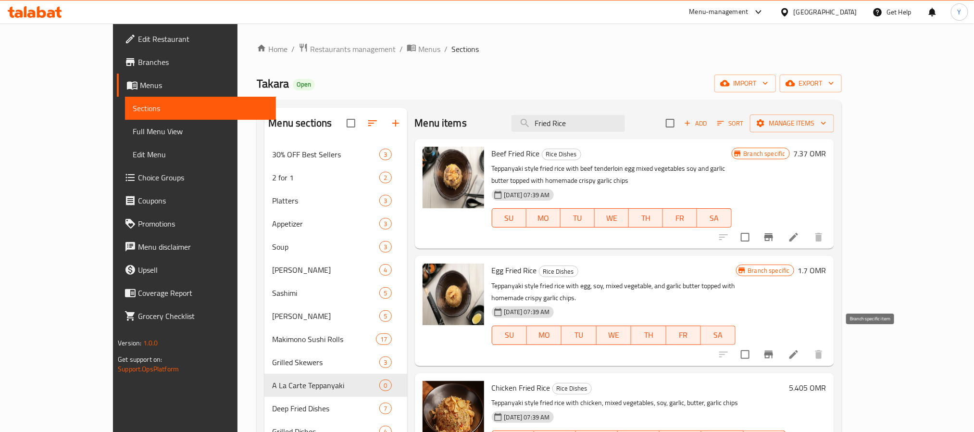
click at [773, 350] on icon "Branch-specific-item" at bounding box center [768, 354] width 9 height 8
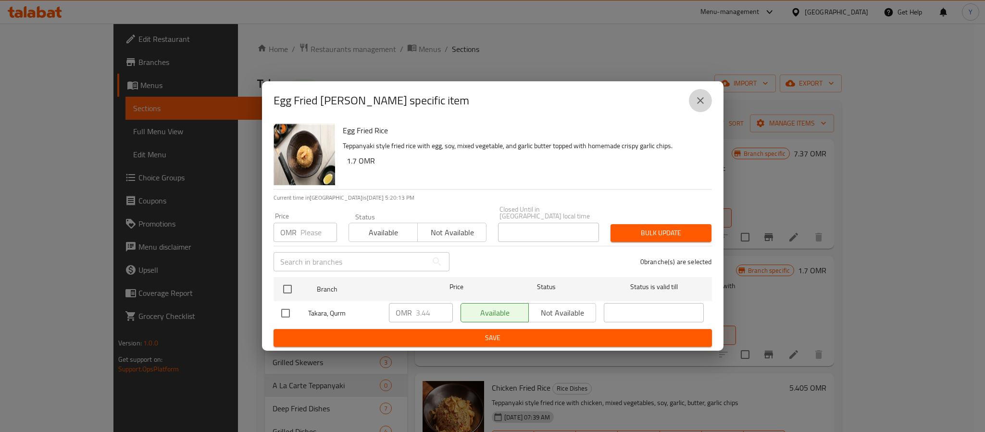
click at [698, 106] on icon "close" at bounding box center [700, 101] width 12 height 12
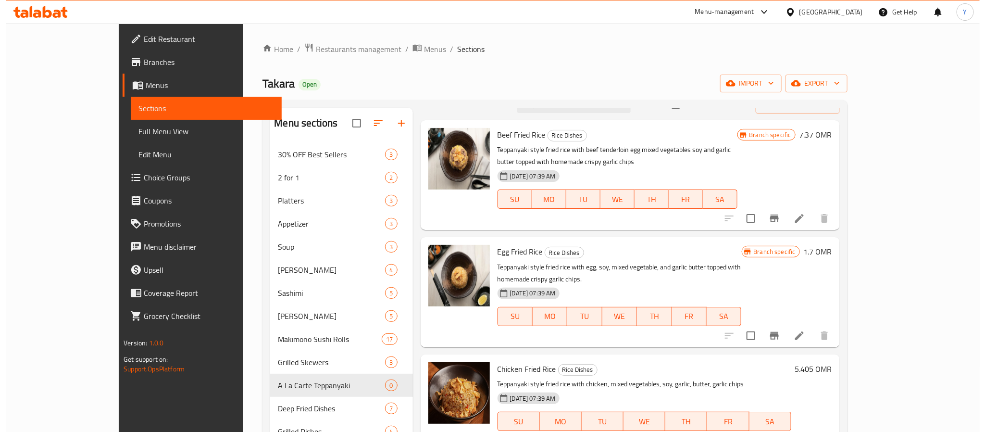
scroll to position [24, 0]
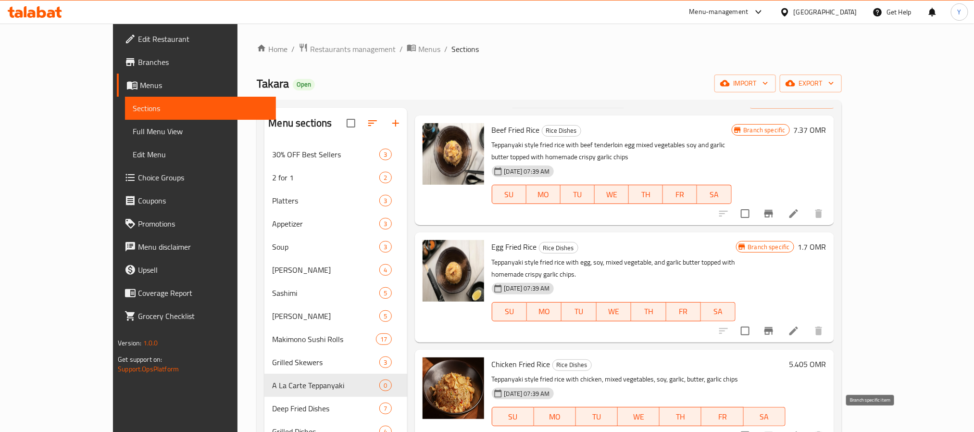
click at [780, 424] on button "Branch-specific-item" at bounding box center [768, 435] width 23 height 23
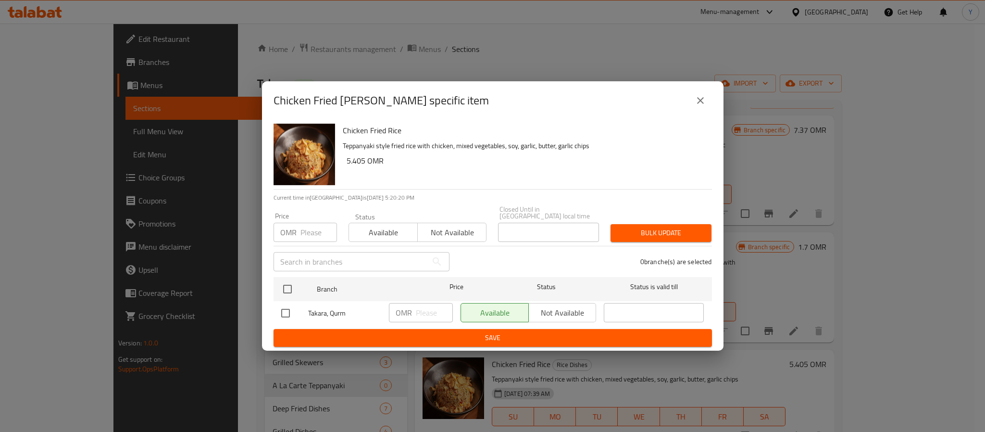
click at [703, 101] on icon "close" at bounding box center [700, 101] width 12 height 12
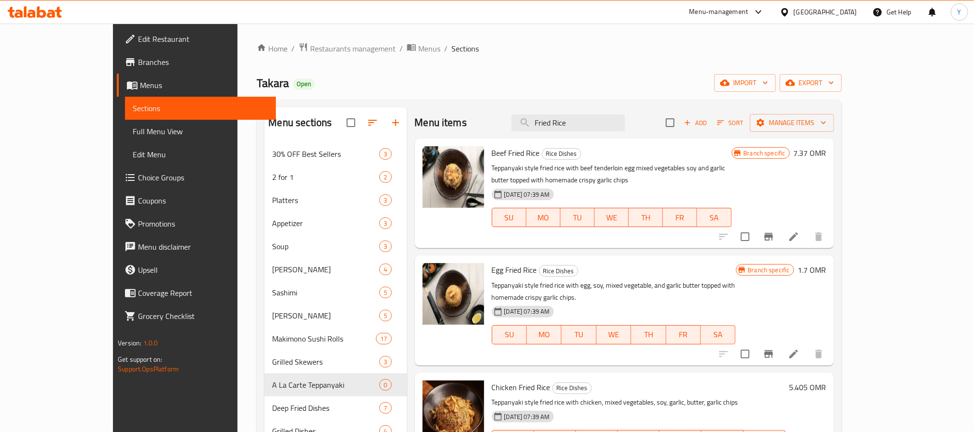
scroll to position [0, 0]
click at [780, 244] on button "Branch-specific-item" at bounding box center [768, 236] width 23 height 23
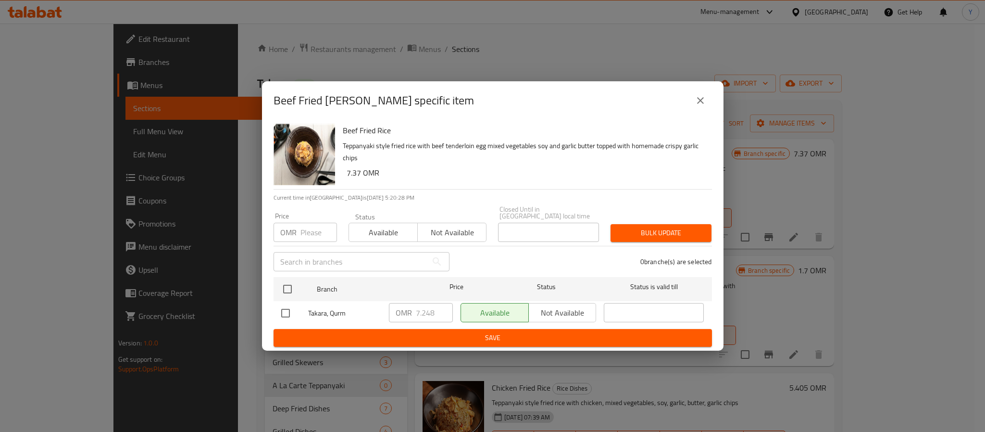
click at [705, 102] on icon "close" at bounding box center [700, 101] width 12 height 12
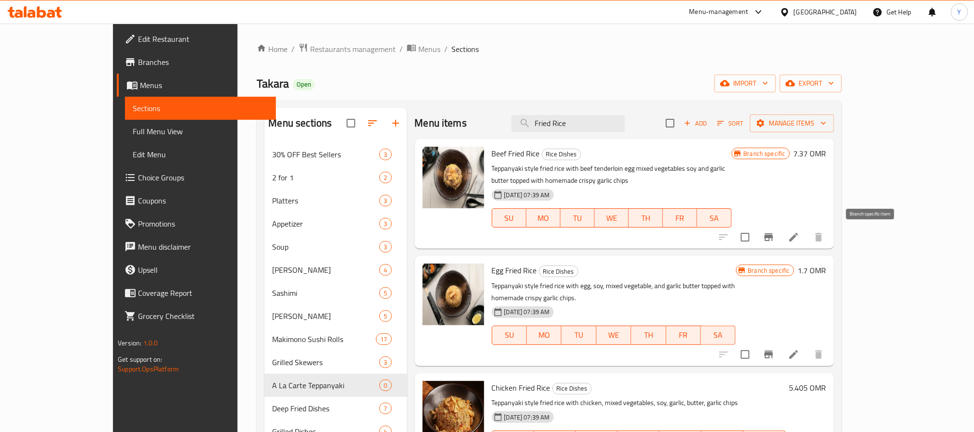
click at [774, 236] on icon "Branch-specific-item" at bounding box center [769, 237] width 12 height 12
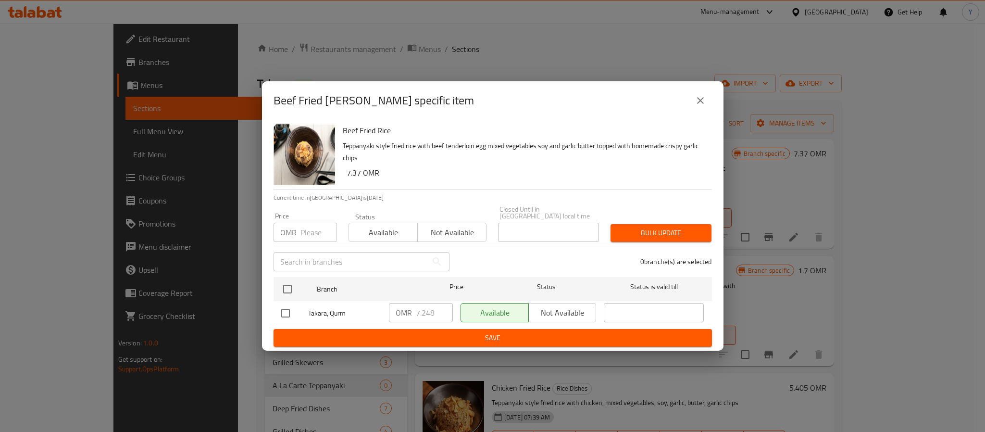
click at [705, 104] on button "close" at bounding box center [700, 100] width 23 height 23
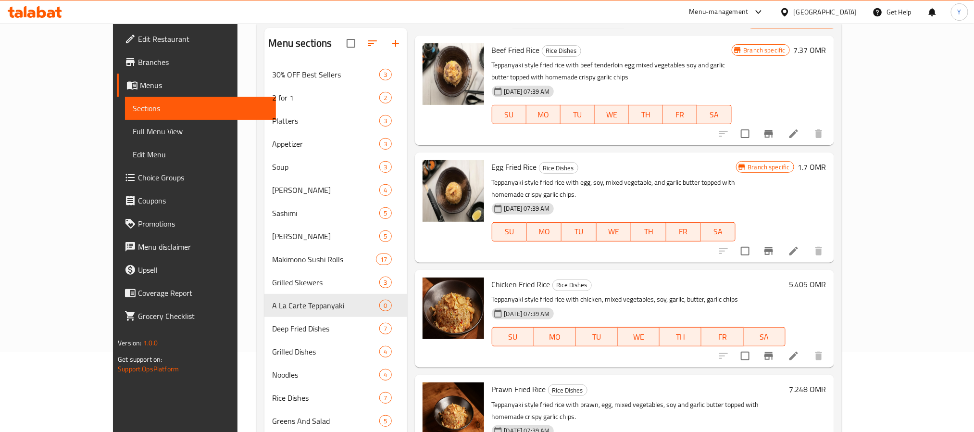
scroll to position [135, 0]
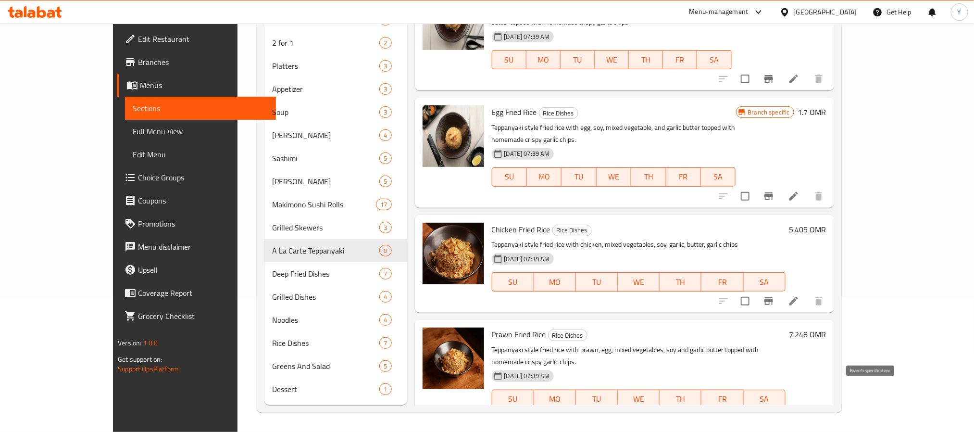
click at [774, 412] on icon "Branch-specific-item" at bounding box center [769, 418] width 12 height 12
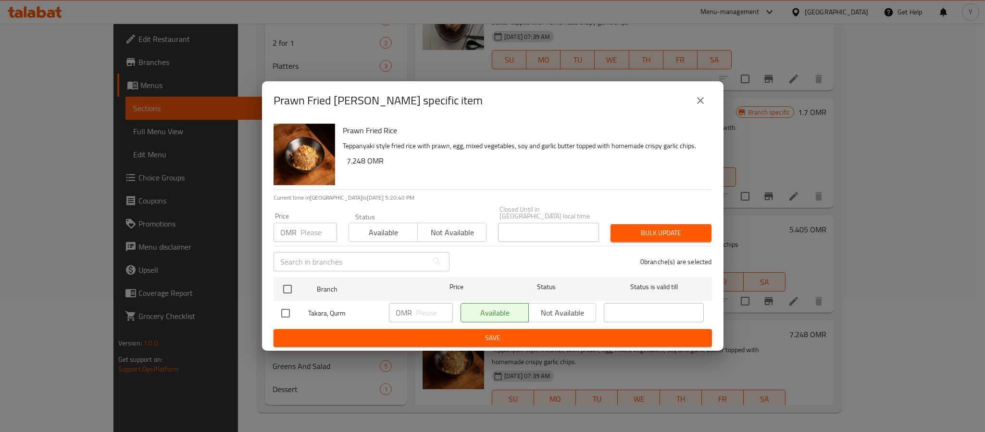
click at [700, 105] on icon "close" at bounding box center [700, 101] width 12 height 12
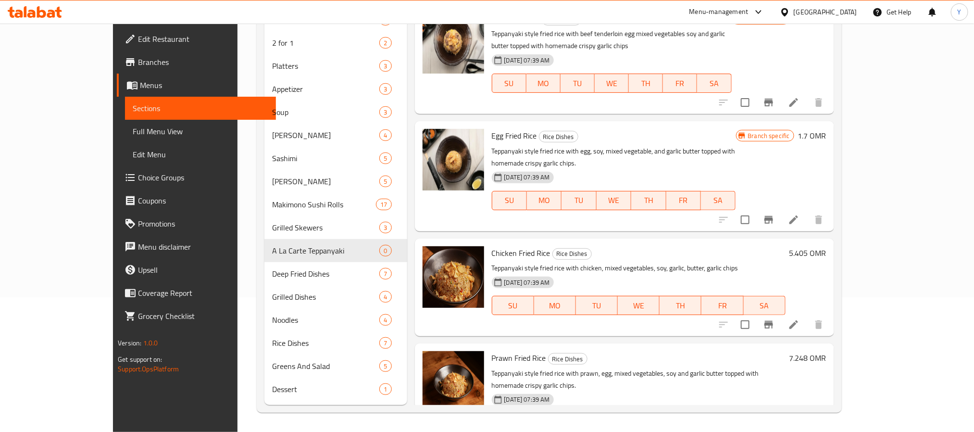
scroll to position [0, 0]
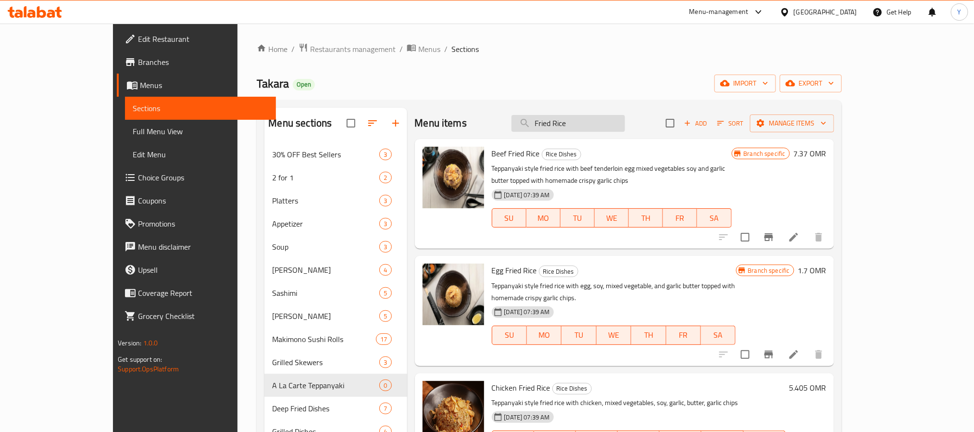
click at [599, 124] on input "Fried Rice" at bounding box center [567, 123] width 113 height 17
paste input "[PERSON_NAME]"
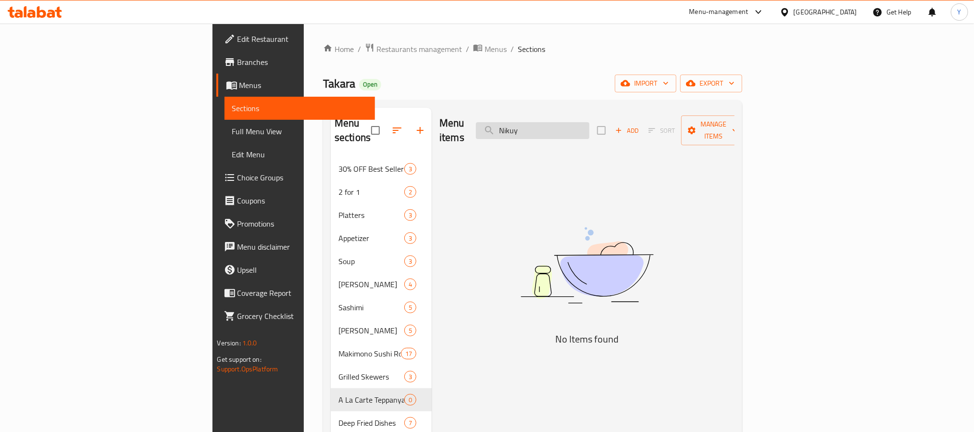
click at [589, 123] on input "Nikuy" at bounding box center [532, 130] width 113 height 17
paste input "[PERSON_NAME]"
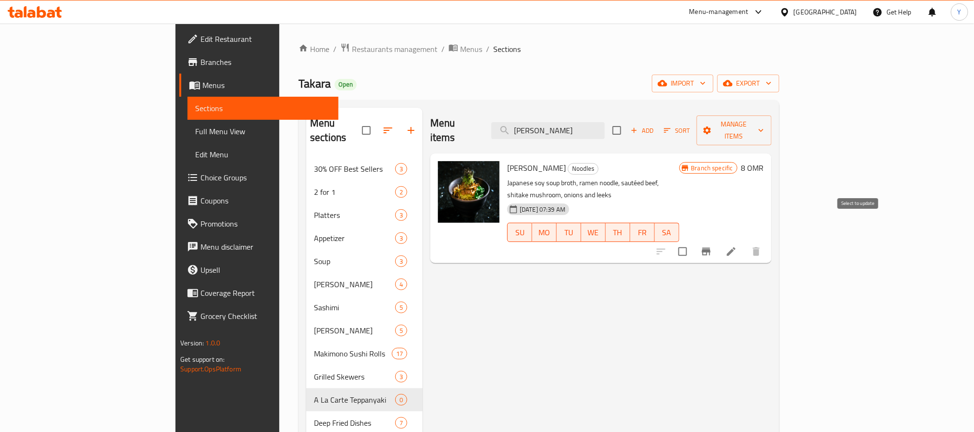
click at [717, 240] on button "Branch-specific-item" at bounding box center [705, 251] width 23 height 23
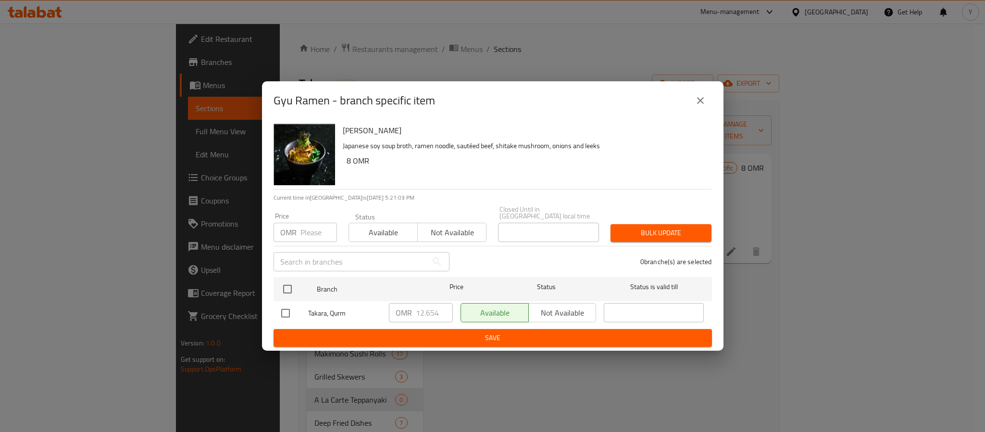
click at [703, 101] on icon "close" at bounding box center [700, 100] width 7 height 7
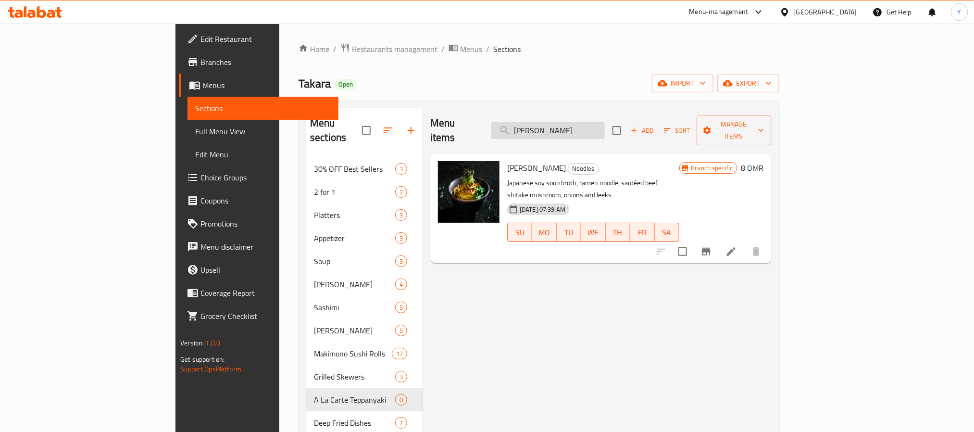
click at [591, 128] on input "[PERSON_NAME]" at bounding box center [547, 130] width 113 height 17
paste input "Spicy Tuna [PERSON_NAME]"
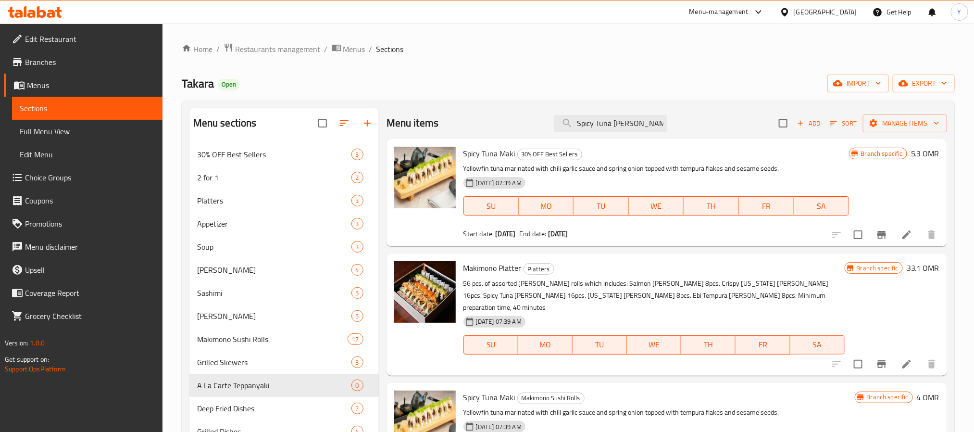
scroll to position [135, 0]
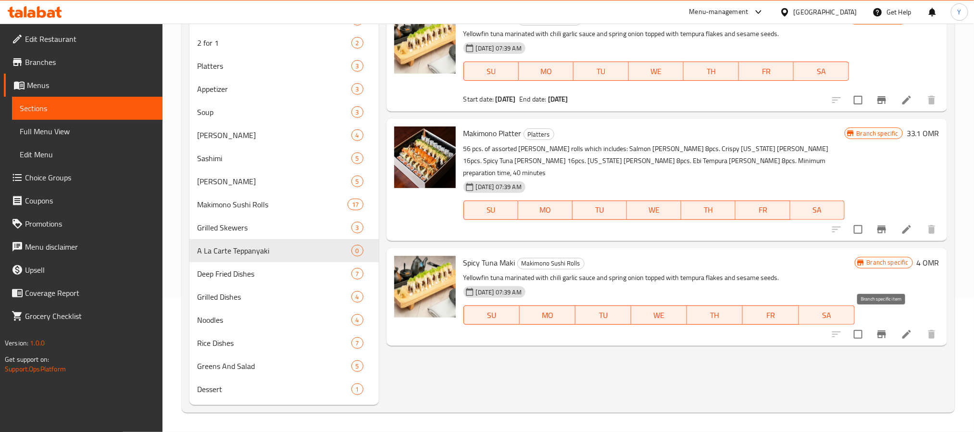
click at [873, 322] on button "Branch-specific-item" at bounding box center [881, 333] width 23 height 23
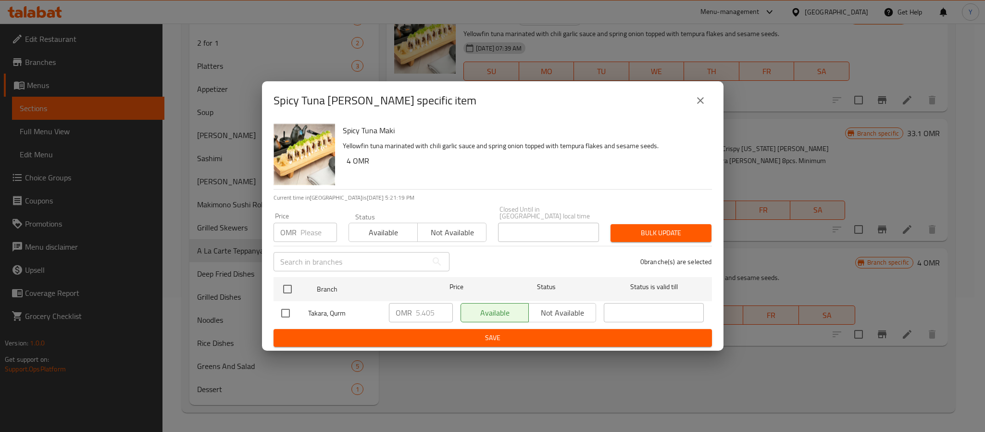
click at [701, 99] on icon "close" at bounding box center [700, 101] width 12 height 12
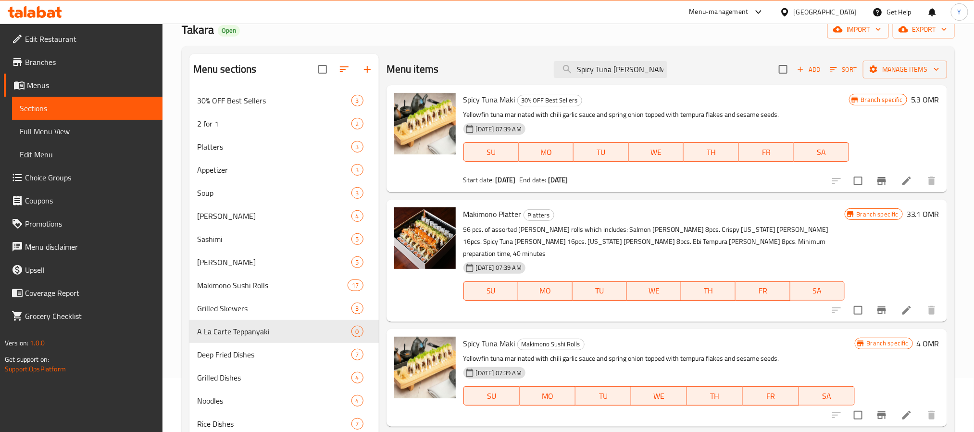
scroll to position [0, 0]
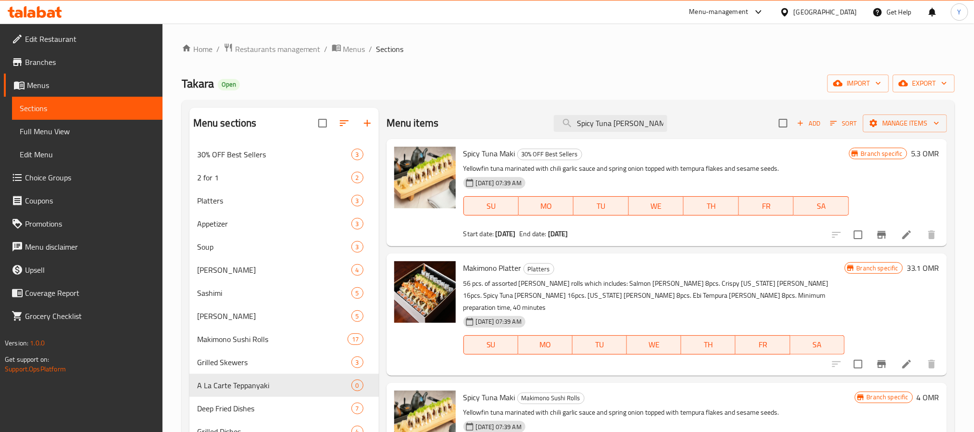
click at [600, 108] on div "Menu items Spicy Tuna [PERSON_NAME] Add Sort Manage items" at bounding box center [666, 123] width 560 height 31
click at [605, 122] on input "Spicy Tuna [PERSON_NAME]" at bounding box center [610, 123] width 113 height 17
paste input "[US_STATE] [PERSON_NAME]"
paste input "[US_STATE] M"
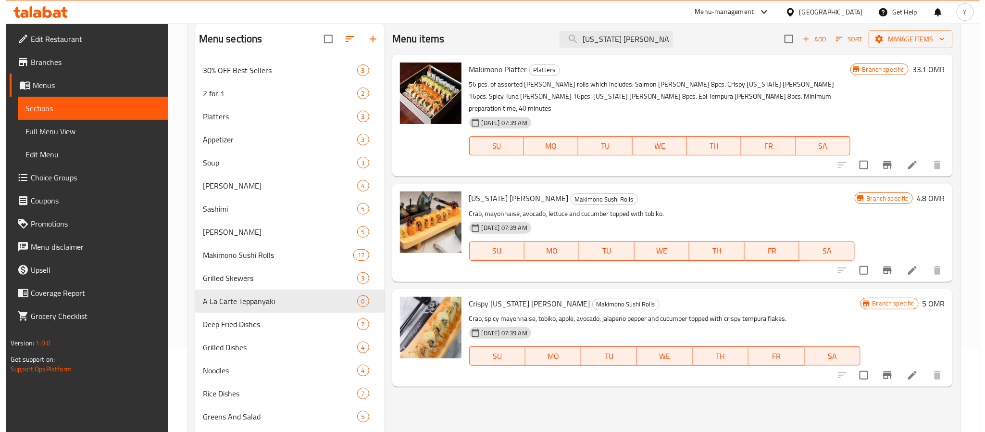
scroll to position [135, 0]
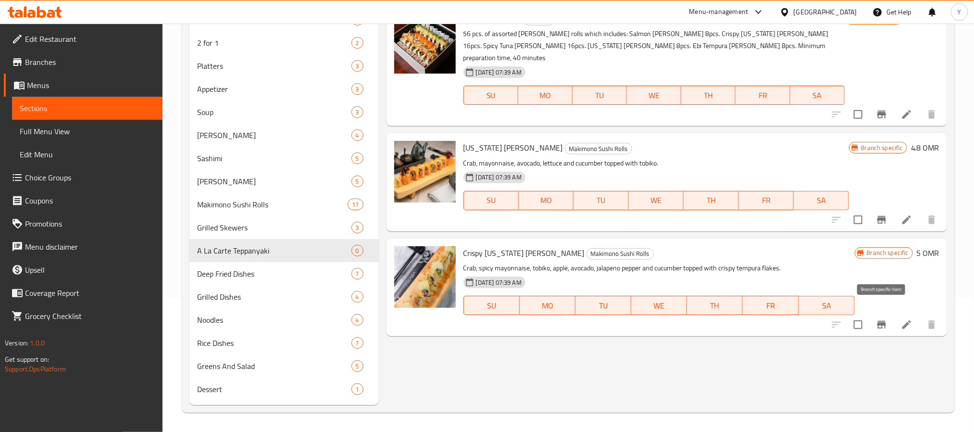
click at [885, 321] on icon "Branch-specific-item" at bounding box center [881, 325] width 9 height 8
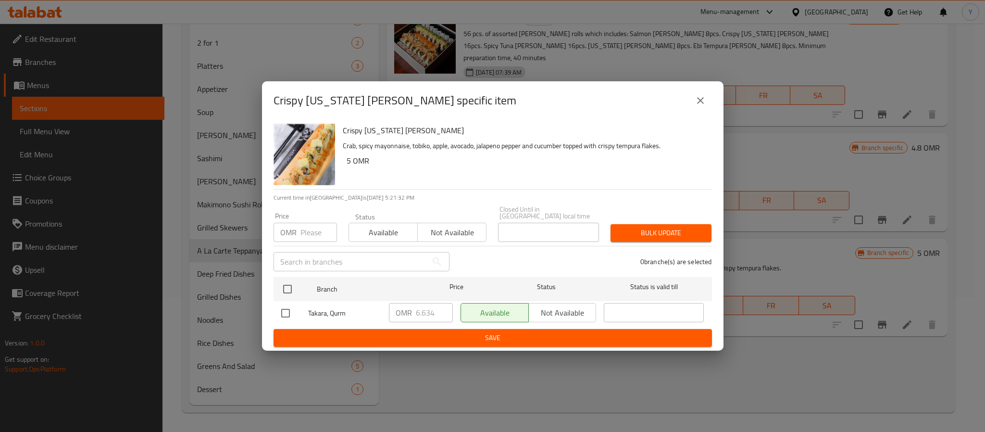
click at [693, 107] on button "close" at bounding box center [700, 100] width 23 height 23
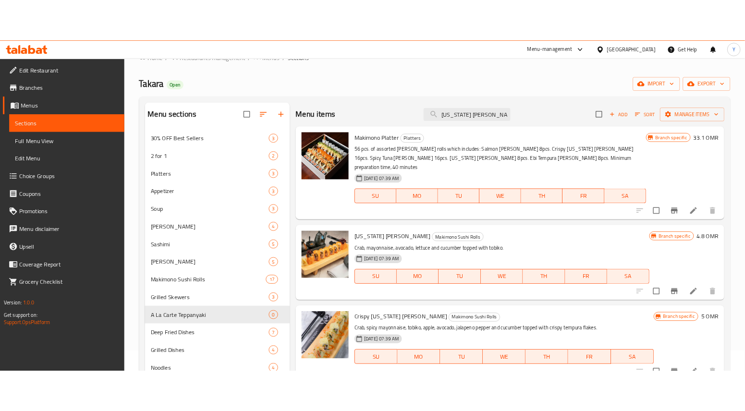
scroll to position [0, 0]
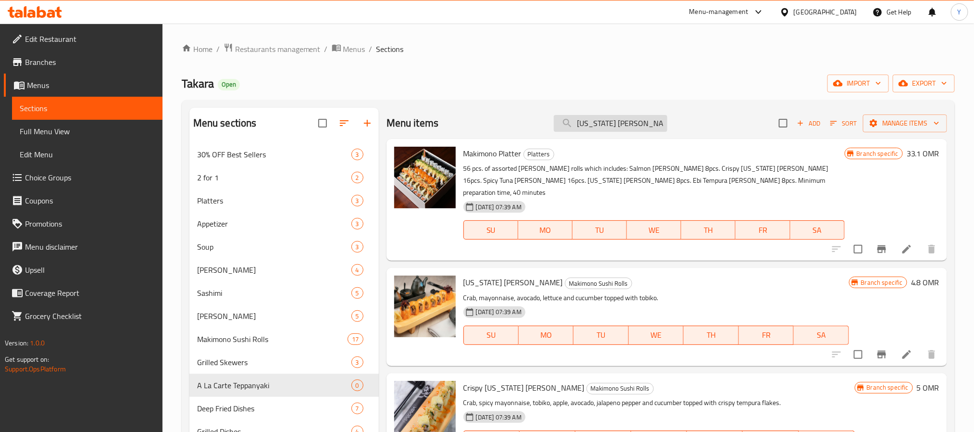
click at [638, 128] on input "[US_STATE] [PERSON_NAME]" at bounding box center [610, 123] width 113 height 17
paste input "Crispy"
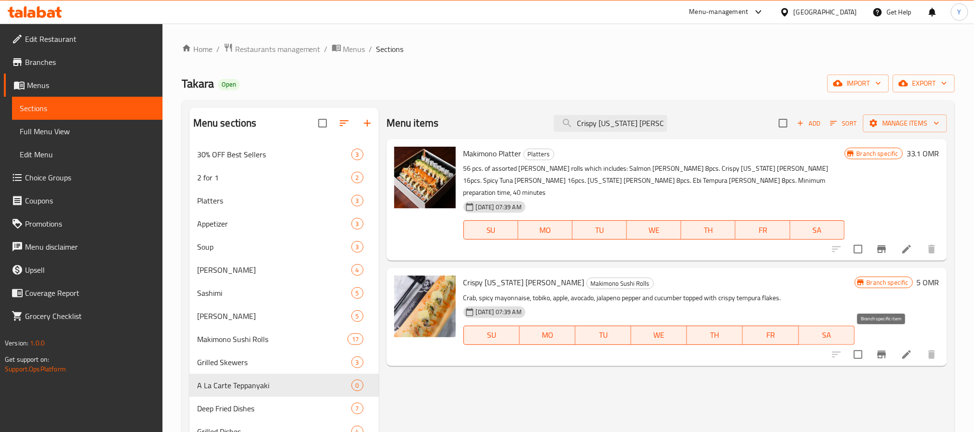
type input "Crispy [US_STATE] [PERSON_NAME]"
click at [877, 348] on icon "Branch-specific-item" at bounding box center [882, 354] width 12 height 12
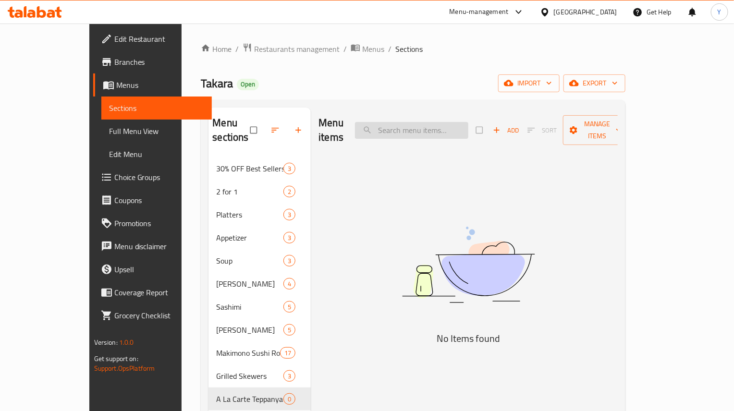
click at [447, 132] on input "search" at bounding box center [411, 130] width 113 height 17
paste input "Crispy [US_STATE] [PERSON_NAME]"
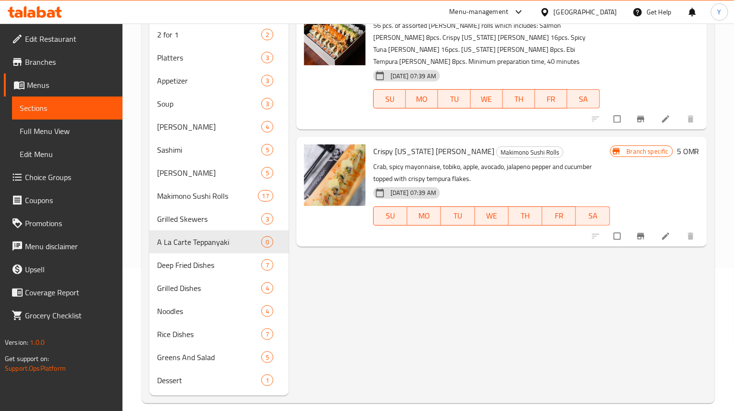
scroll to position [154, 0]
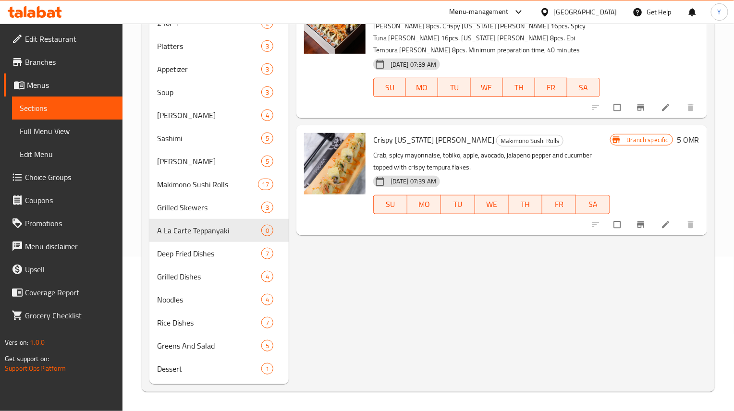
click at [644, 218] on button "Branch-specific-item" at bounding box center [641, 224] width 23 height 21
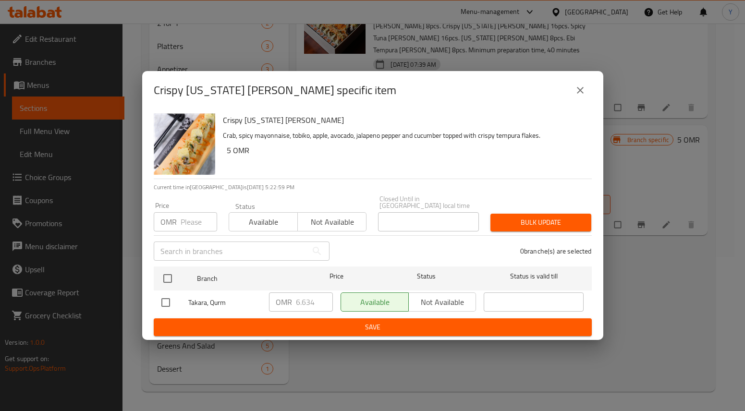
click at [585, 88] on icon "close" at bounding box center [581, 91] width 12 height 12
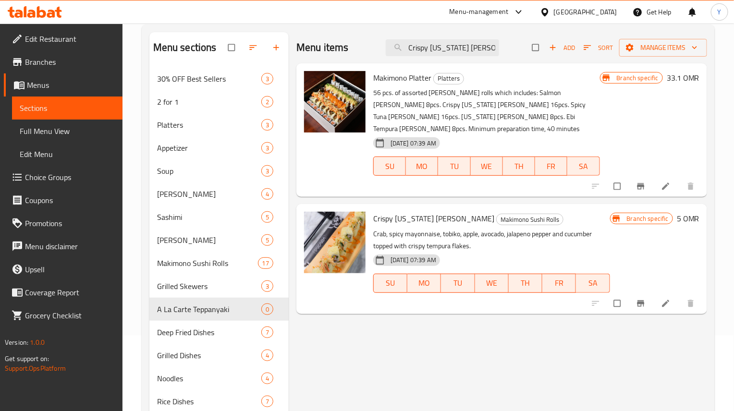
scroll to position [0, 0]
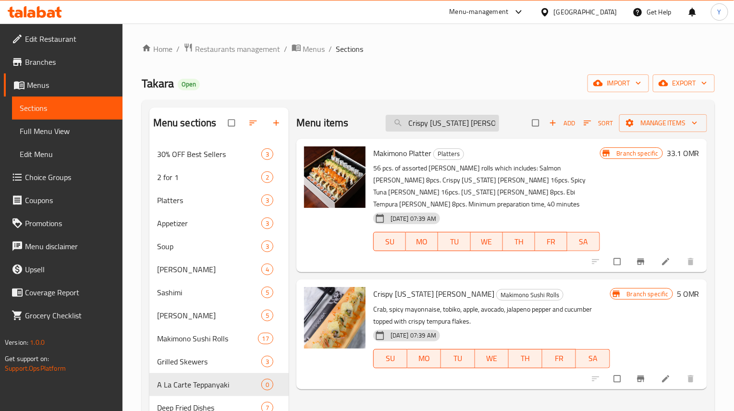
click at [476, 122] on input "Crispy [US_STATE] [PERSON_NAME]" at bounding box center [442, 123] width 113 height 17
paste input "Ebi Tempur"
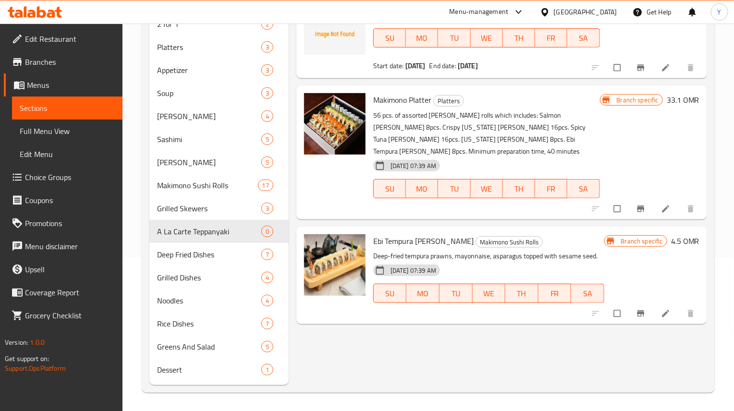
scroll to position [154, 0]
click at [637, 308] on icon "Branch-specific-item" at bounding box center [641, 313] width 10 height 10
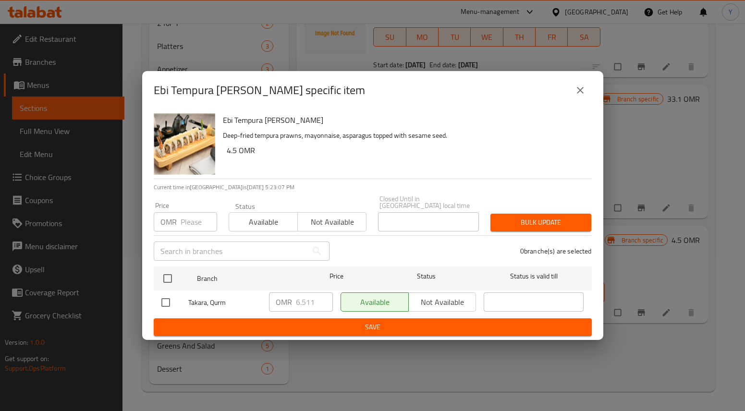
click at [581, 89] on icon "close" at bounding box center [581, 91] width 12 height 12
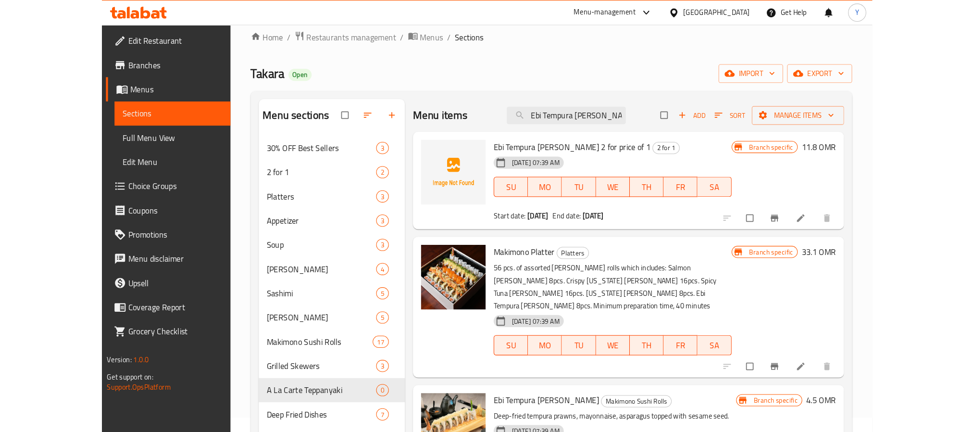
scroll to position [0, 0]
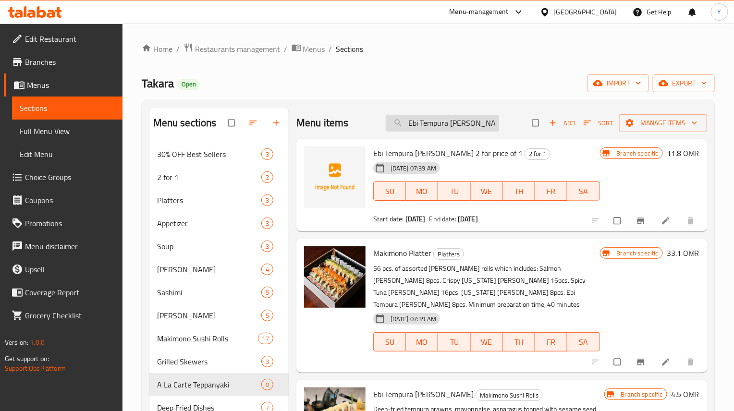
click at [470, 115] on input "Ebi Tempura [PERSON_NAME]" at bounding box center [442, 123] width 113 height 17
paste input "Katsu"
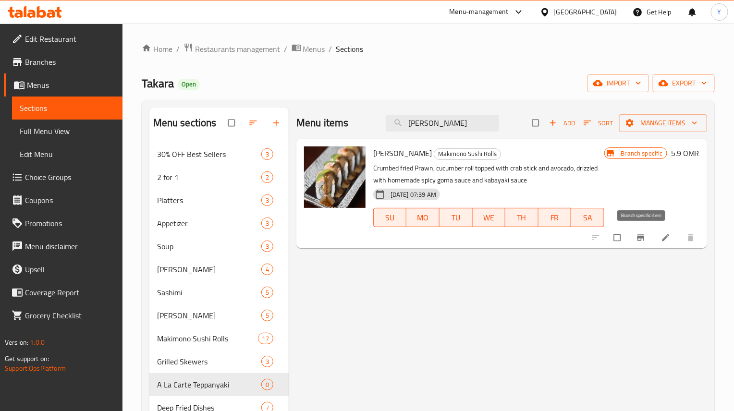
click at [645, 231] on button "Branch-specific-item" at bounding box center [641, 237] width 23 height 21
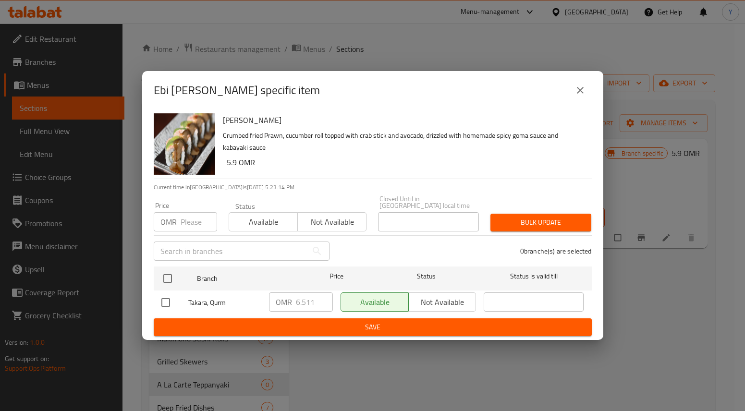
click at [577, 93] on icon "close" at bounding box center [581, 91] width 12 height 12
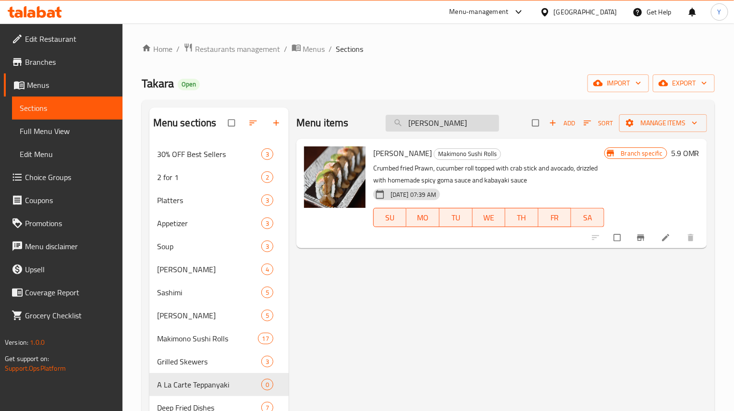
click at [458, 120] on input "Ebi Katsu Maki" at bounding box center [442, 123] width 113 height 17
paste input "[PERSON_NAME]"
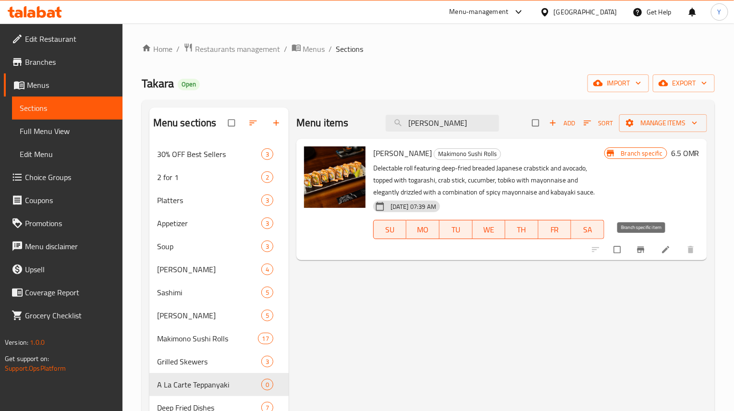
type input "Kani Katsu Maki"
click at [643, 249] on icon "Branch-specific-item" at bounding box center [640, 250] width 7 height 6
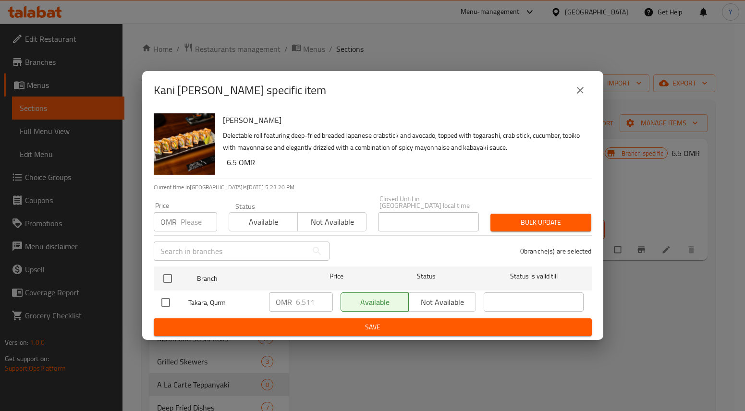
click at [578, 101] on button "close" at bounding box center [580, 90] width 23 height 23
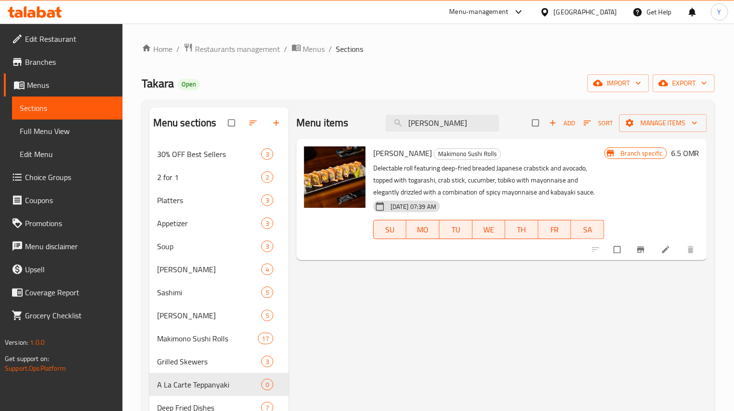
drag, startPoint x: 473, startPoint y: 123, endPoint x: 186, endPoint y: 153, distance: 288.4
click at [243, 148] on div "Menu sections 30% OFF Best Sellers 3 2 for 1 2 Platters 3 Appetizer 3 Soup 3 Sh…" at bounding box center [428, 323] width 558 height 431
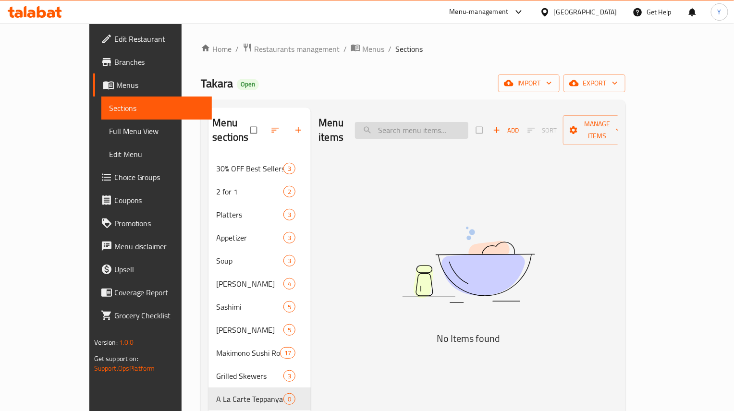
click at [454, 125] on input "search" at bounding box center [411, 130] width 113 height 17
paste input "Grilled Prawn Salad"
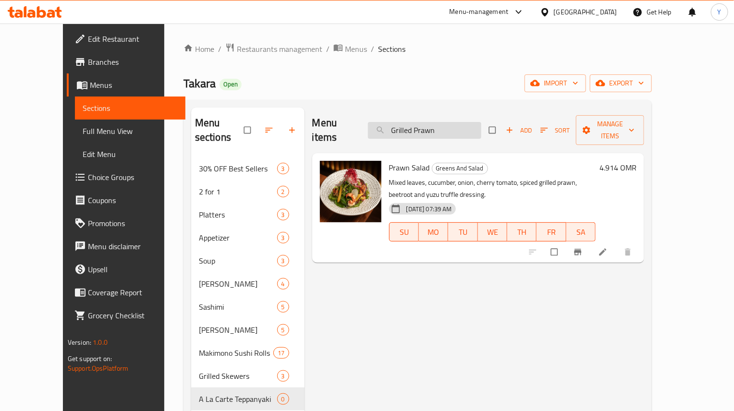
drag, startPoint x: 474, startPoint y: 122, endPoint x: 402, endPoint y: 120, distance: 72.1
click at [402, 122] on input "Grilled Prawn" at bounding box center [424, 130] width 113 height 17
type input "Grilled Prawn"
click at [456, 126] on input "Grilled Prawn" at bounding box center [424, 130] width 113 height 17
drag, startPoint x: 469, startPoint y: 124, endPoint x: 312, endPoint y: 132, distance: 156.8
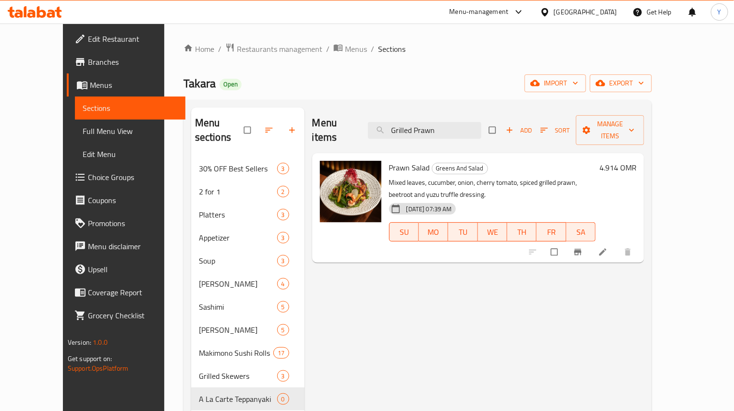
click at [313, 132] on div "Menu items Grilled Prawn Add Sort Manage items" at bounding box center [478, 131] width 332 height 46
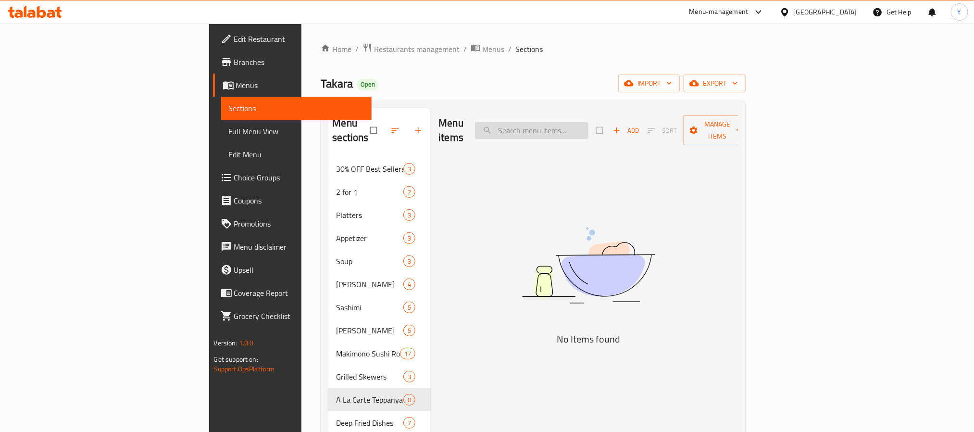
click at [588, 125] on input "search" at bounding box center [531, 130] width 113 height 17
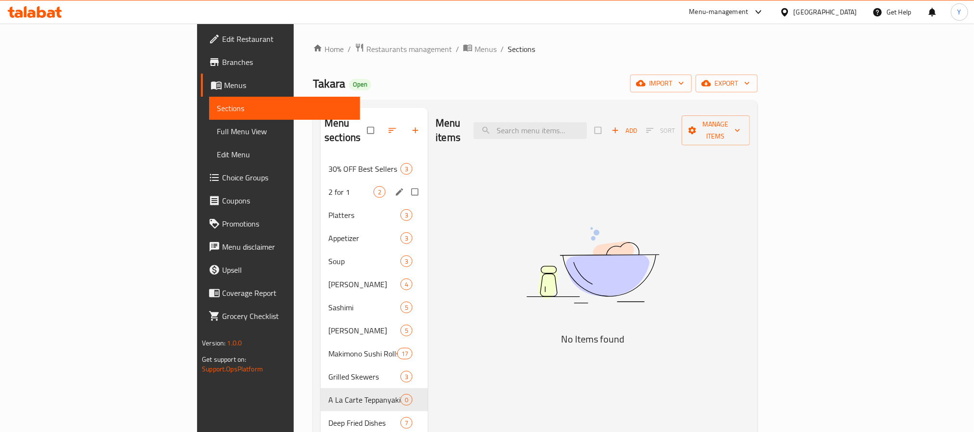
scroll to position [72, 0]
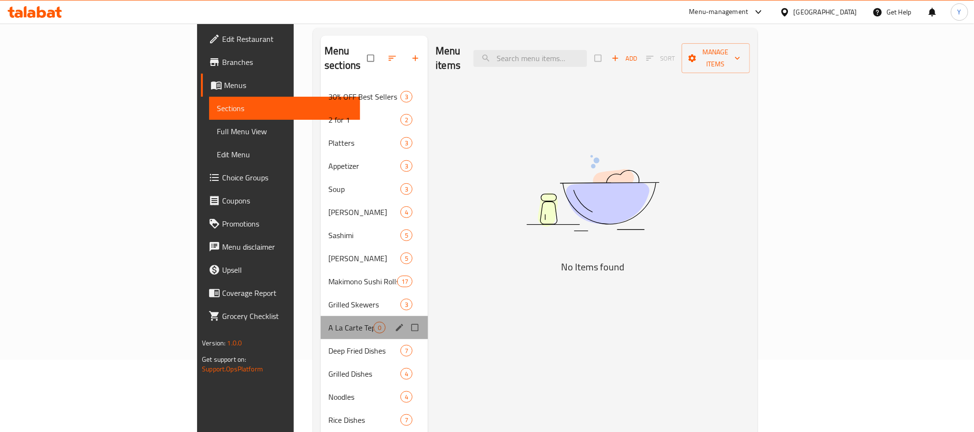
click at [321, 321] on div "A La Carte Teppanyaki 0" at bounding box center [374, 327] width 107 height 23
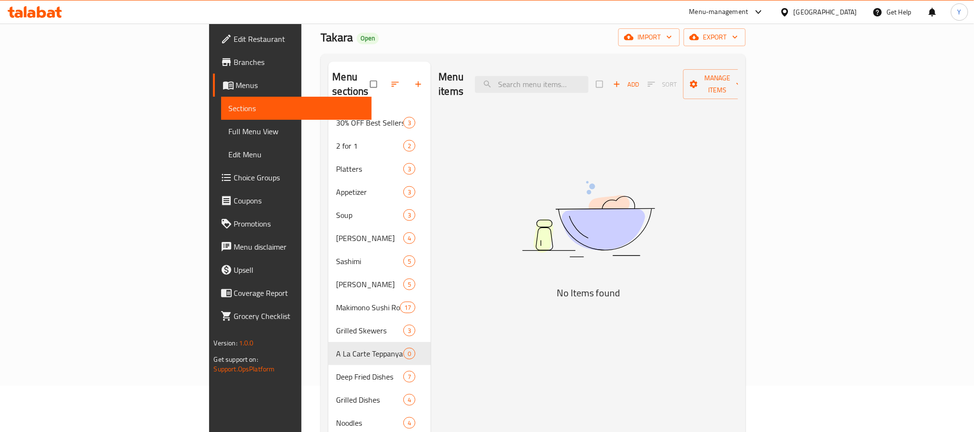
scroll to position [0, 0]
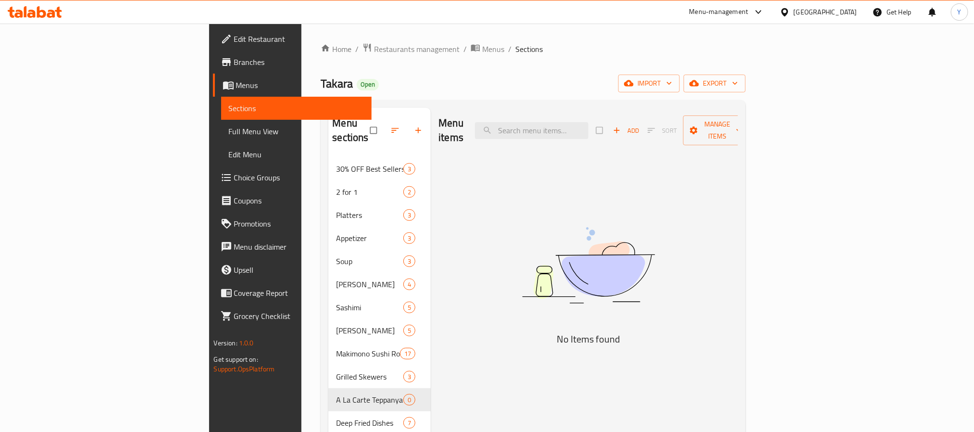
click at [574, 136] on div "Menu items Add Sort Manage items" at bounding box center [587, 131] width 299 height 46
click at [581, 127] on input "search" at bounding box center [531, 130] width 113 height 17
paste input "prawn"
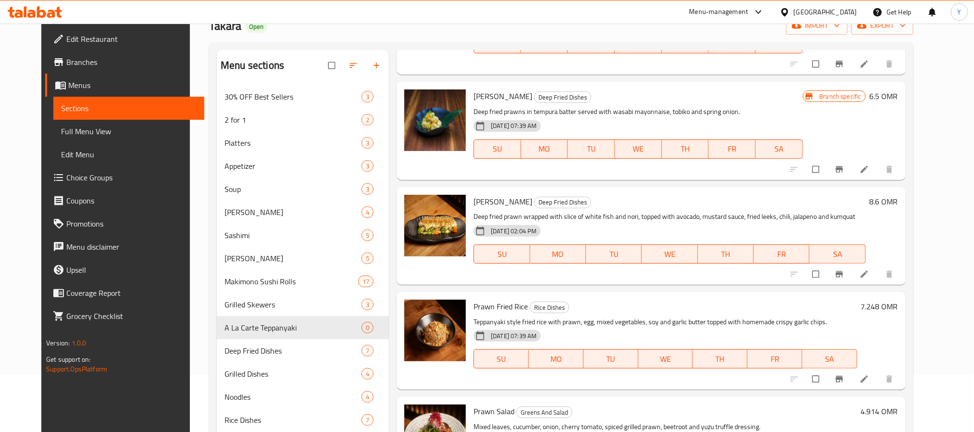
scroll to position [135, 0]
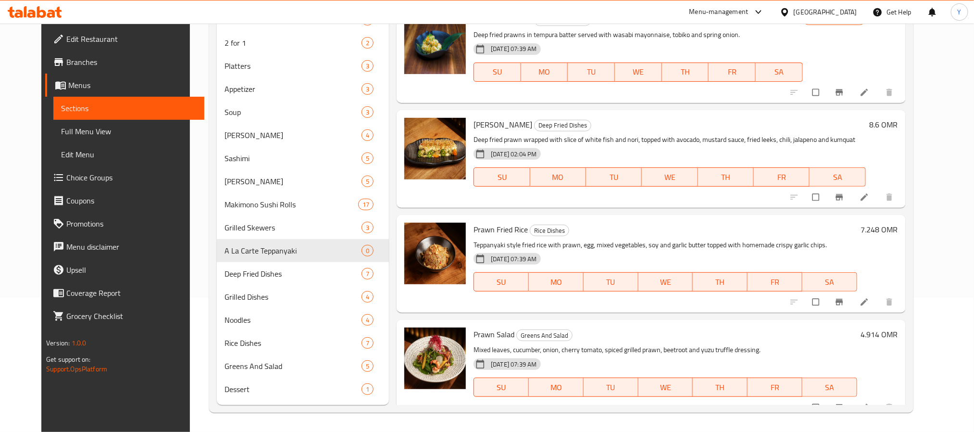
click at [654, 134] on p "Deep fried prawn wrapped with slice of white fish and nori, topped with avocado…" at bounding box center [669, 140] width 392 height 12
click at [649, 118] on h6 "Ebi Karaage Deep Fried Dishes" at bounding box center [669, 124] width 392 height 13
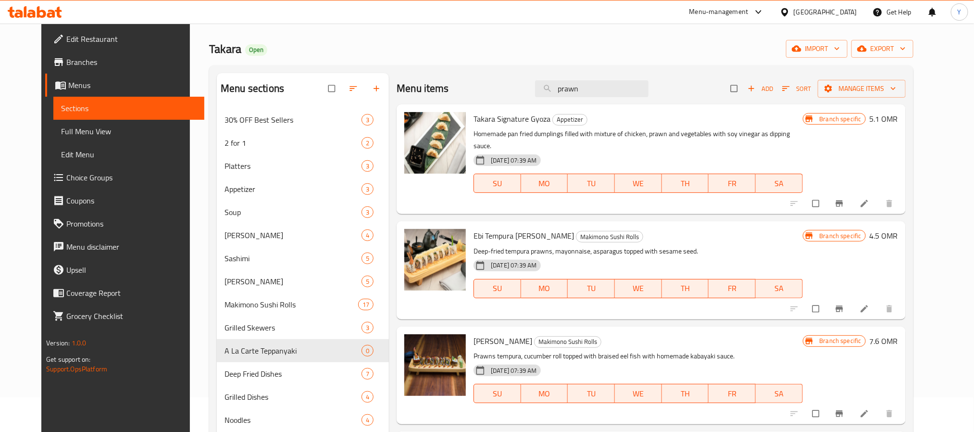
scroll to position [0, 0]
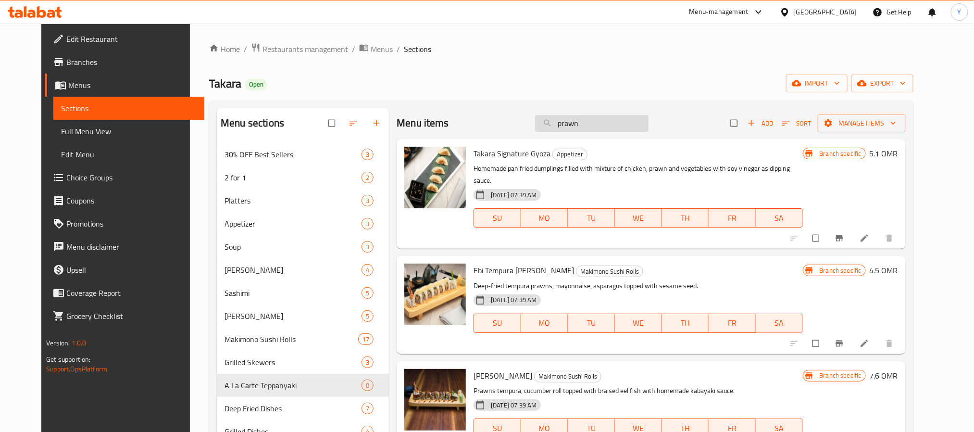
click at [643, 121] on input "prawn" at bounding box center [591, 123] width 113 height 17
paste input "teppanyaki"
type input "teppanyaki"
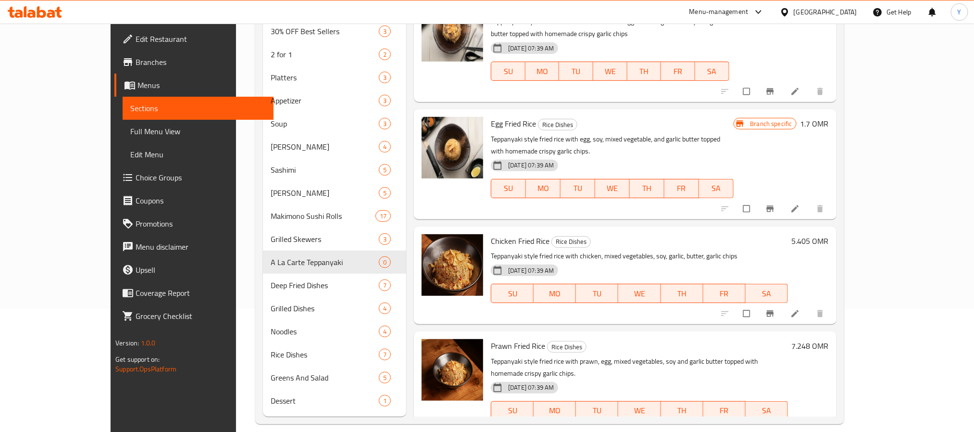
scroll to position [135, 0]
